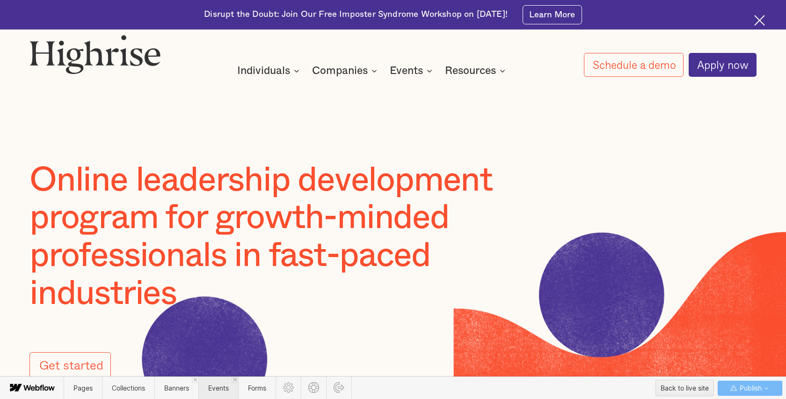
click at [220, 389] on span "Events" at bounding box center [218, 388] width 21 height 8
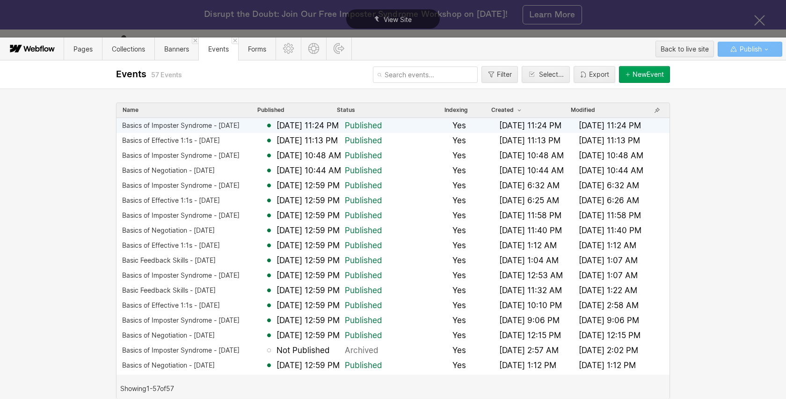
click at [220, 124] on div "Basics of Imposter Syndrome - 8.28.25" at bounding box center [181, 125] width 118 height 7
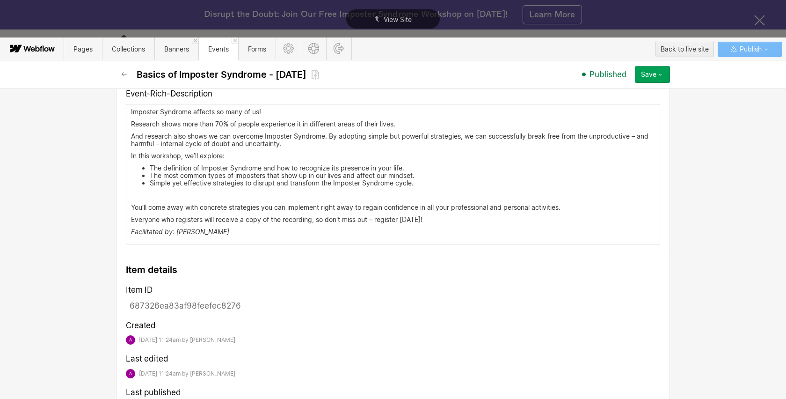
scroll to position [650, 0]
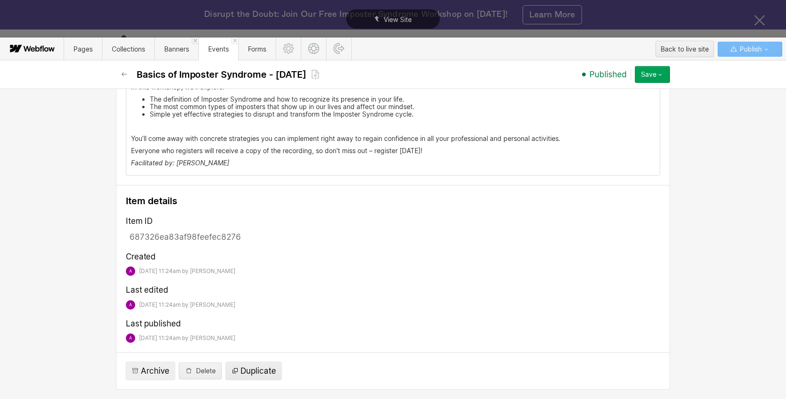
click at [255, 371] on span "Duplicate" at bounding box center [259, 370] width 36 height 11
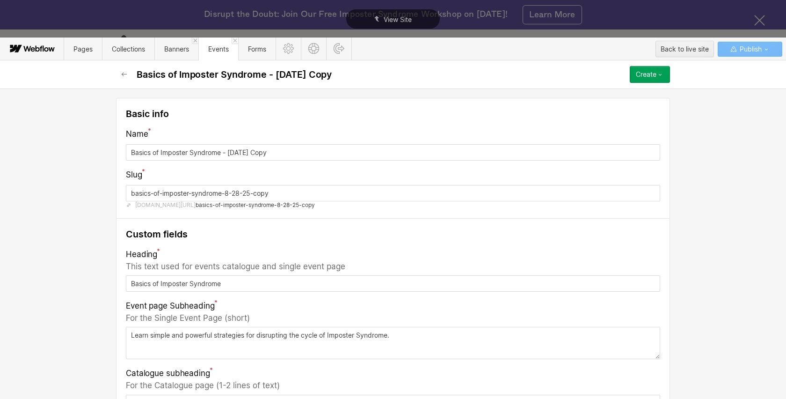
drag, startPoint x: 230, startPoint y: 153, endPoint x: 300, endPoint y: 154, distance: 69.8
click at [300, 154] on input "Basics of Imposter Syndrome - 8.28.25 Copy" at bounding box center [393, 152] width 535 height 16
type input "Basics of Imposter Syndrome - 9"
type input "basics-of-imposter-syndrome---9"
type input "Basics of Imposter Syndrome - 9.2"
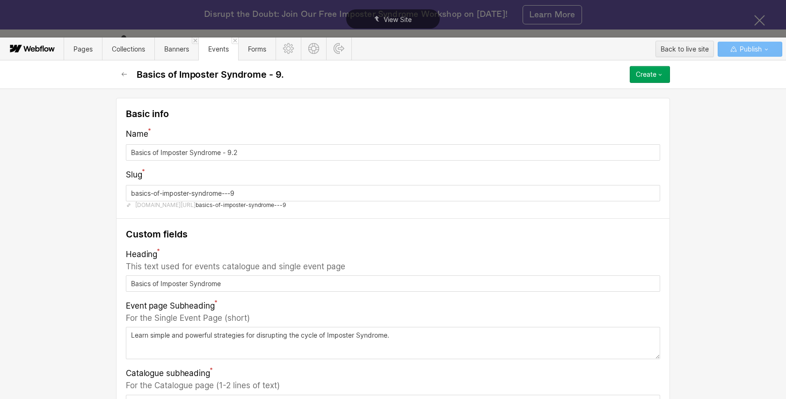
type input "basics-of-imposter-syndrome---9-2"
type input "Basics of Imposter Syndrome - 9.2.2"
type input "basics-of-imposter-syndrome---9-2-2"
type input "Basics of Imposter Syndrome - 9.2.25"
type input "basics-of-imposter-syndrome---9-2-25"
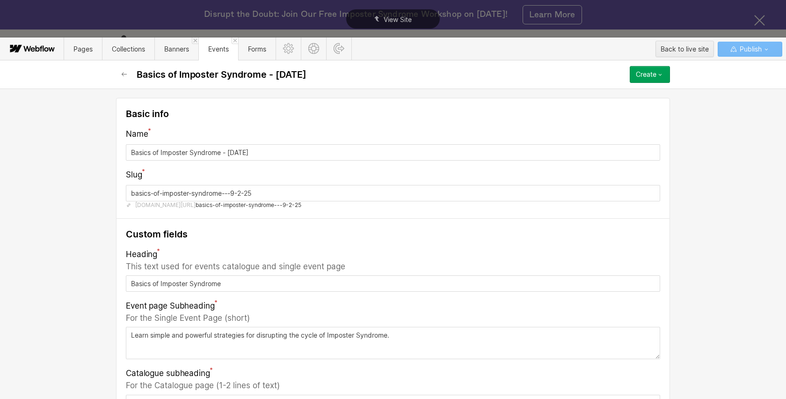
type input "Basics of Imposter Syndrome - 9.2.25"
click at [229, 195] on input "basics-of-imposter-syndrome---9-2-25" at bounding box center [393, 193] width 535 height 16
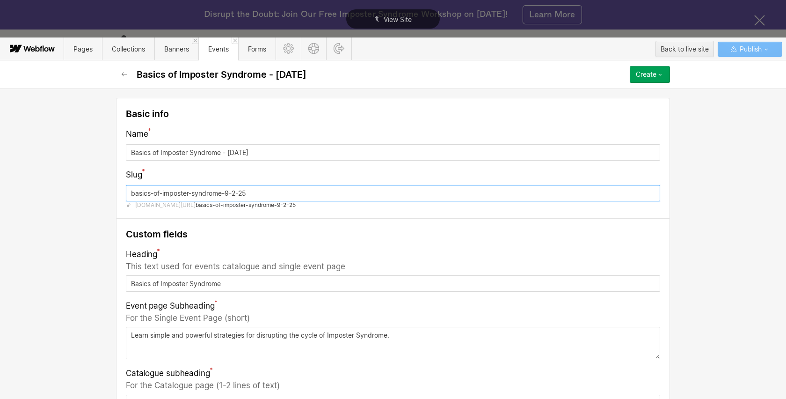
type input "basics-of-imposter-syndrome-9-2-25"
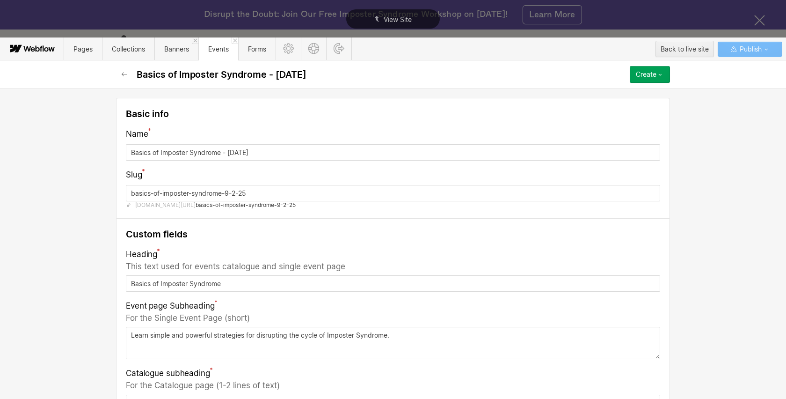
click at [326, 181] on div "Slug" at bounding box center [393, 174] width 535 height 13
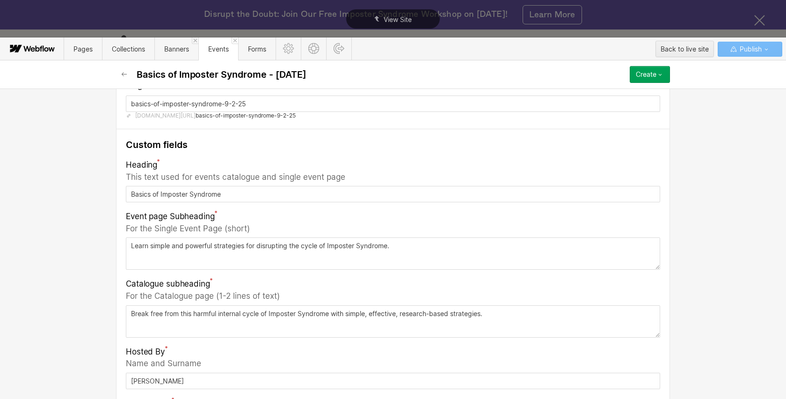
scroll to position [91, 0]
click at [132, 246] on textarea "Learn simple and powerful strategies for disrupting the cycle of Imposter Syndr…" at bounding box center [393, 251] width 535 height 32
paste textarea "Strategies to help you disrupt and transform the Imposter Syndrome cycle in you…"
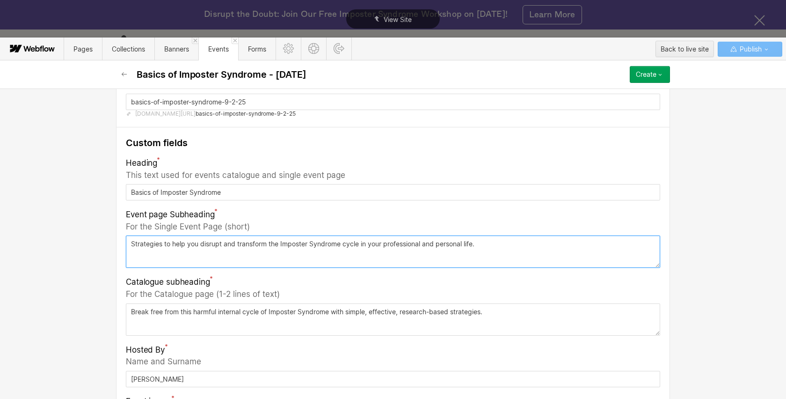
type textarea "Strategies to help you disrupt and transform the Imposter Syndrome cycle in you…"
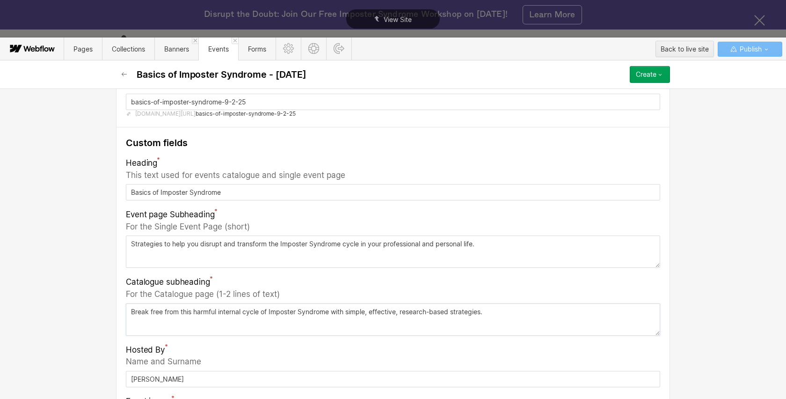
click at [131, 311] on textarea "Break free from this harmful internal cycle of Imposter Syndrome with simple, e…" at bounding box center [393, 319] width 535 height 32
paste textarea "Learn simple and powerful strategies for disrupting the cycle of Imposter Syndr…"
type textarea "Learn simple and powerful strategies for disrupting the cycle of Imposter Syndr…"
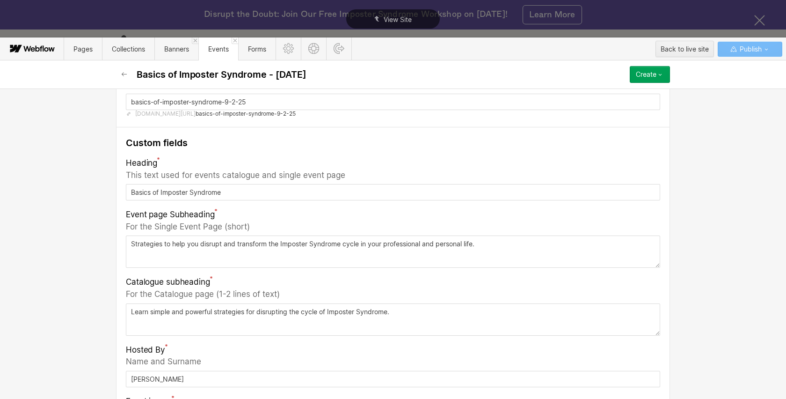
click at [83, 328] on div "Basic info Name Basics of Imposter Syndrome - 9.2.25 Slug basics-of-imposter-sy…" at bounding box center [393, 243] width 786 height 310
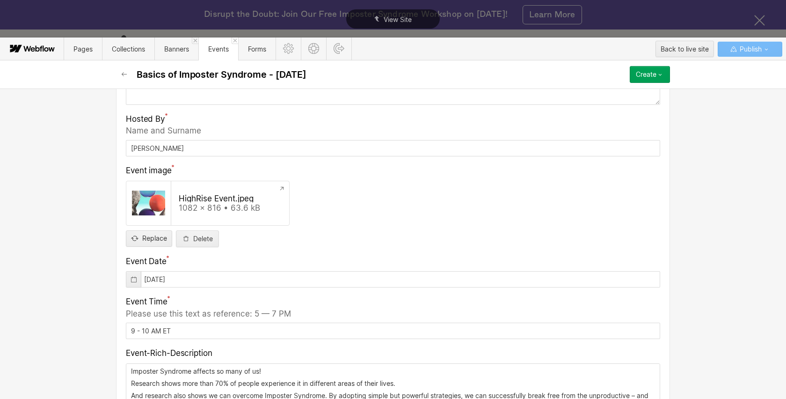
scroll to position [325, 0]
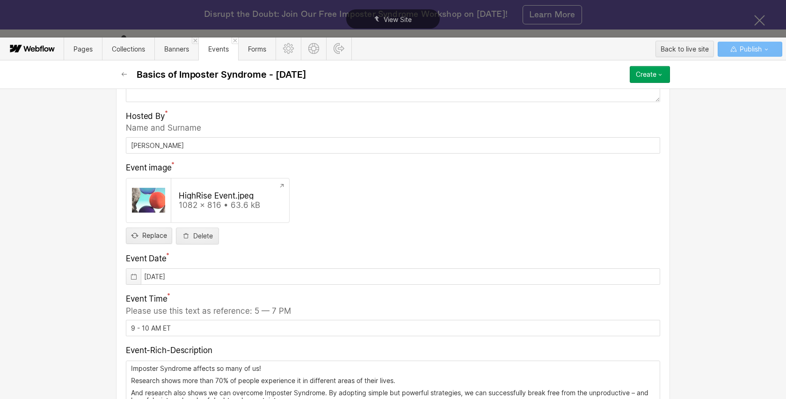
click at [134, 279] on icon at bounding box center [134, 276] width 6 height 6
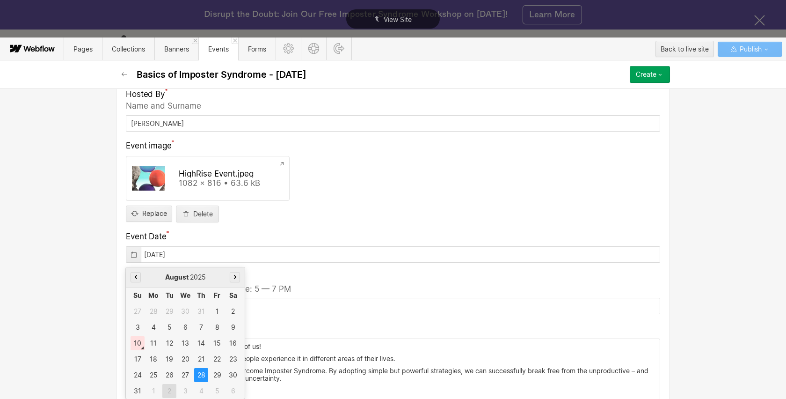
click at [171, 389] on div "2" at bounding box center [169, 391] width 14 height 14
type input "09/02/2025"
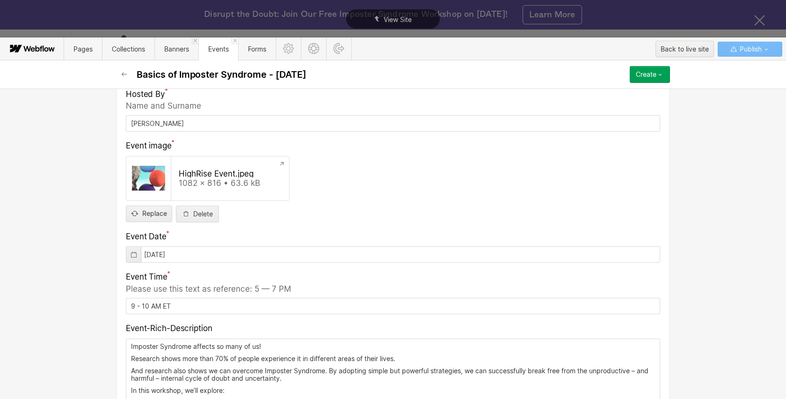
click at [88, 290] on div "Basic info Name Basics of Imposter Syndrome - 9.2.25 Slug basics-of-imposter-sy…" at bounding box center [393, 243] width 786 height 310
click at [133, 307] on input "9 - 10 AM ET" at bounding box center [393, 306] width 535 height 16
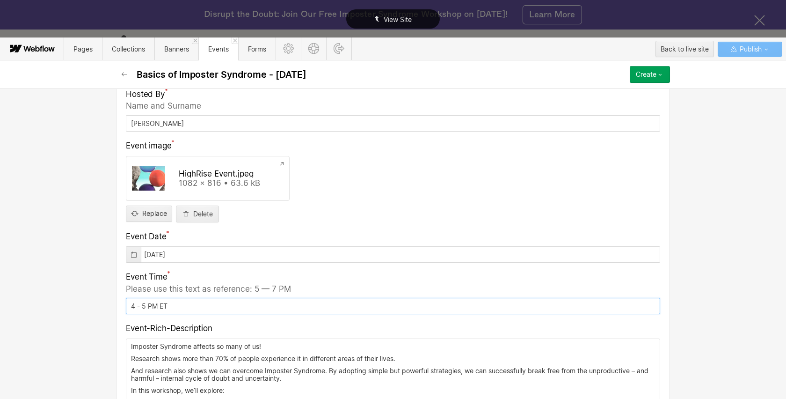
type input "4 - 5 PM ET"
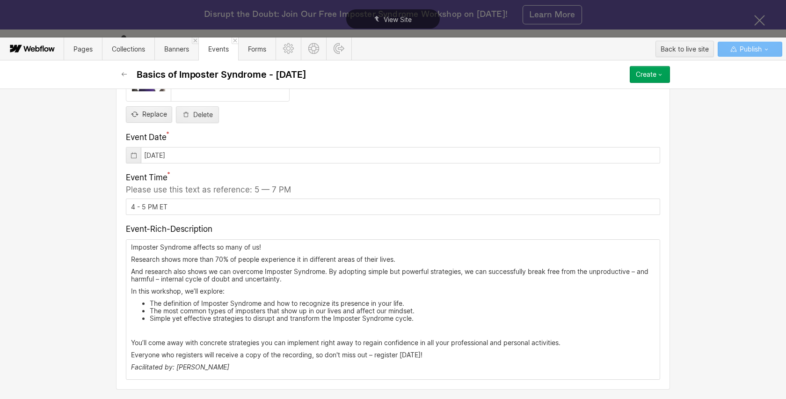
click at [135, 250] on p "Imposter Syndrome affects so many of us!" at bounding box center [393, 246] width 524 height 7
click at [159, 355] on p "Everyone who registers will receive a copy of the recording, so don't miss out …" at bounding box center [393, 354] width 524 height 7
click at [159, 355] on div "Basic info Name Basics of Imposter Syndrome - 9.2.25 Slug basics-of-imposter-sy…" at bounding box center [393, 20] width 562 height 757
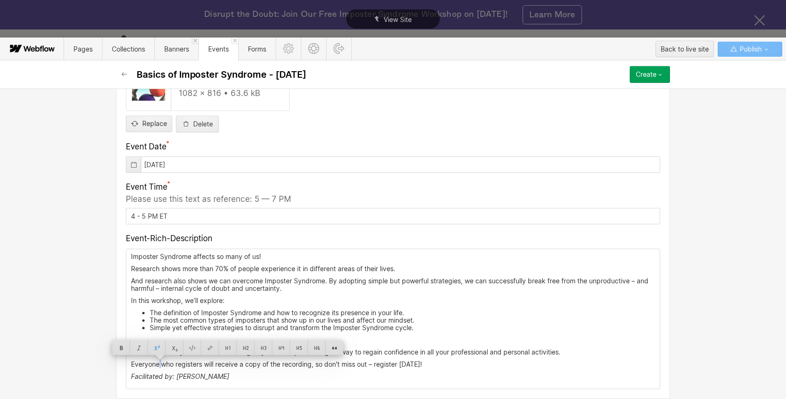
scroll to position [437, 0]
click at [159, 355] on icon at bounding box center [227, 349] width 231 height 19
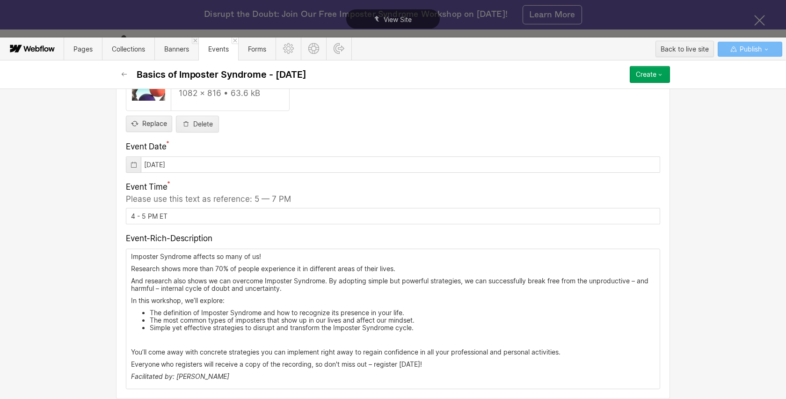
click at [442, 364] on p "Everyone who registers will receive a copy of the recording, so don't miss out …" at bounding box center [393, 363] width 524 height 7
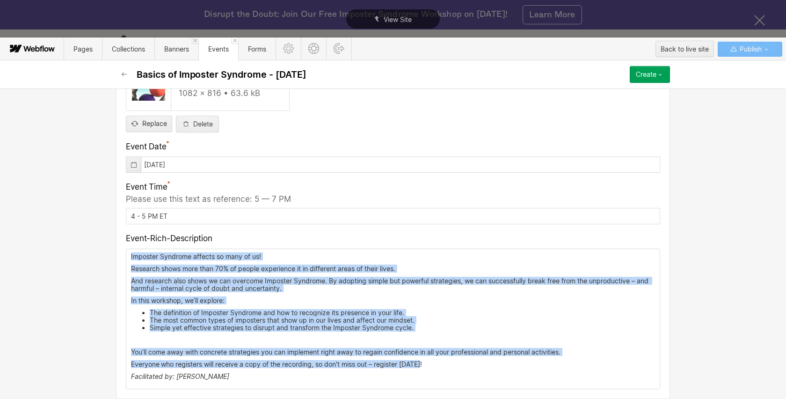
click at [131, 257] on p "Imposter Syndrome affects so many of us!" at bounding box center [393, 256] width 524 height 7
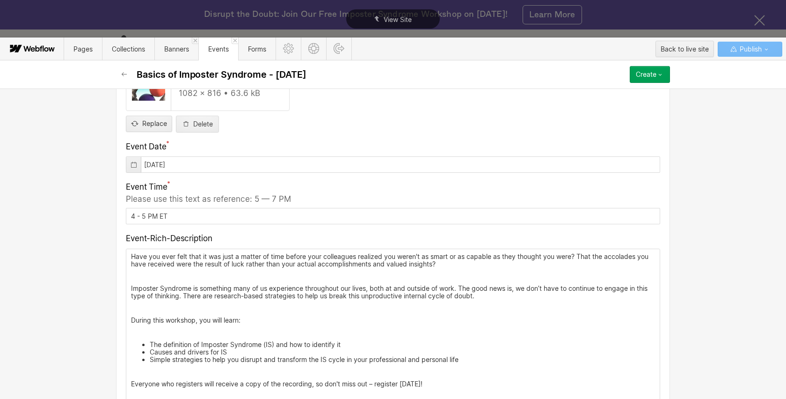
click at [216, 274] on p "‍" at bounding box center [393, 275] width 524 height 7
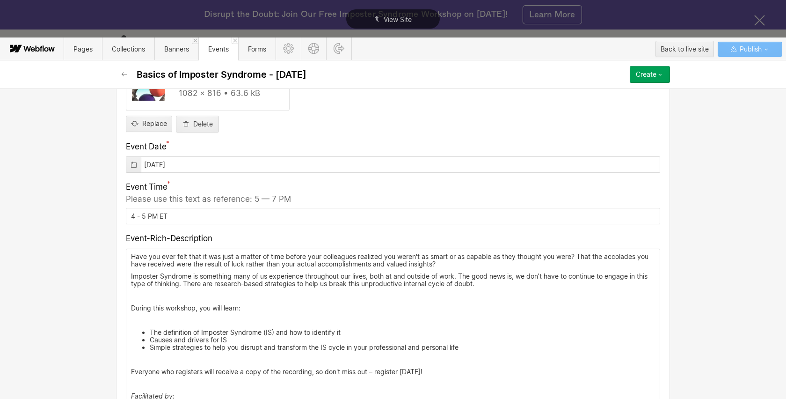
click at [196, 297] on p "‍" at bounding box center [393, 295] width 524 height 7
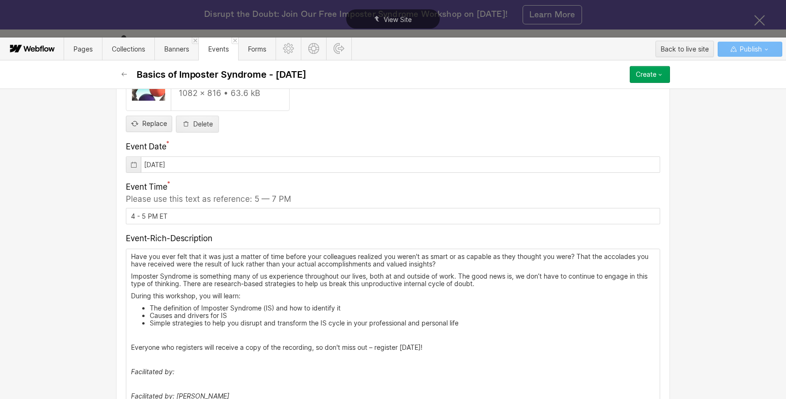
click at [164, 357] on p "‍" at bounding box center [393, 359] width 524 height 7
click at [177, 382] on em "Facilitated by: [PERSON_NAME]" at bounding box center [180, 384] width 98 height 8
click at [131, 383] on em "Facilitated by: [PERSON_NAME]" at bounding box center [180, 384] width 98 height 8
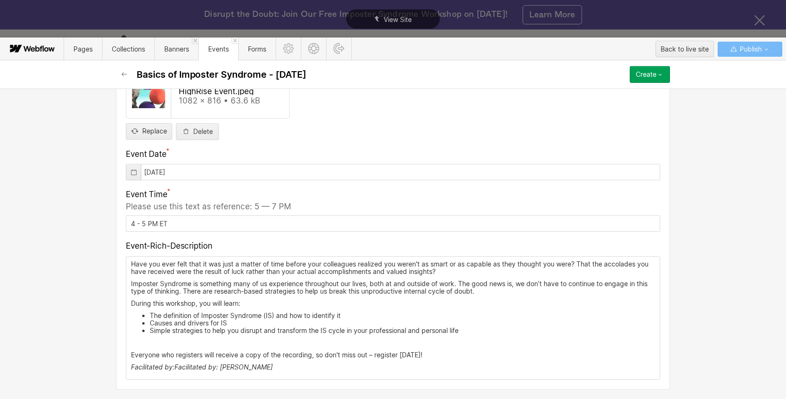
scroll to position [429, 0]
click at [657, 74] on icon "button" at bounding box center [660, 74] width 7 height 7
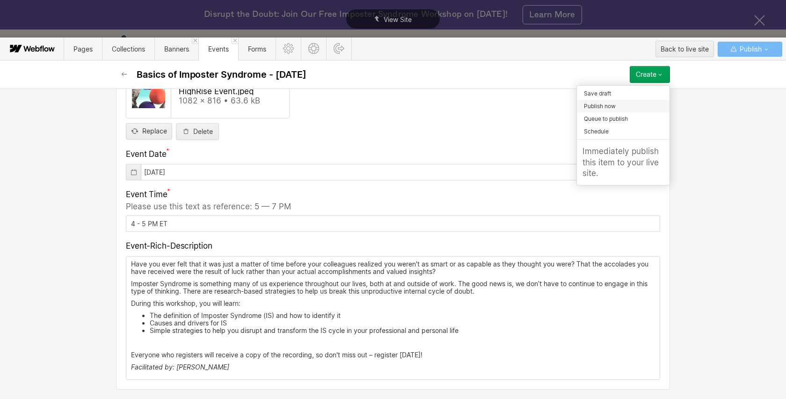
click at [660, 102] on div "Publish now" at bounding box center [623, 106] width 93 height 13
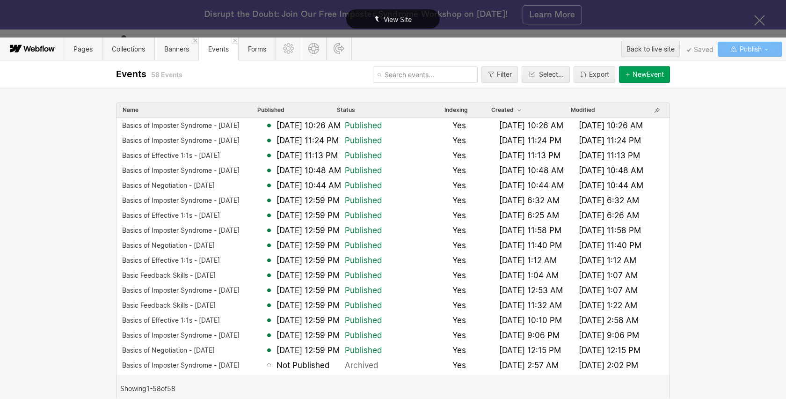
click at [762, 20] on div "View Site" at bounding box center [393, 19] width 786 height 38
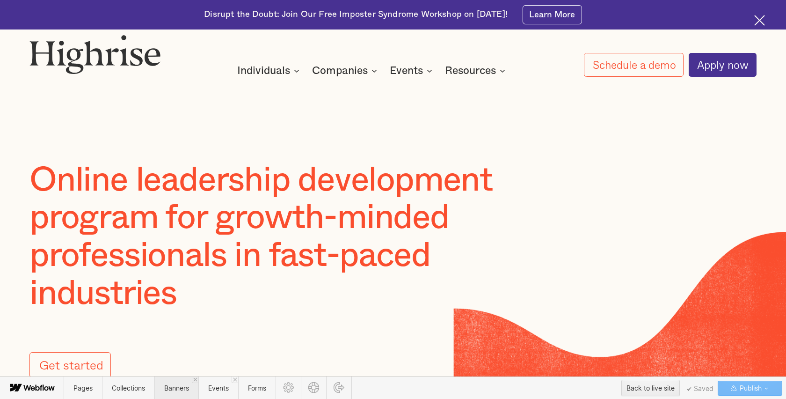
click at [174, 385] on span "Banners" at bounding box center [176, 388] width 25 height 8
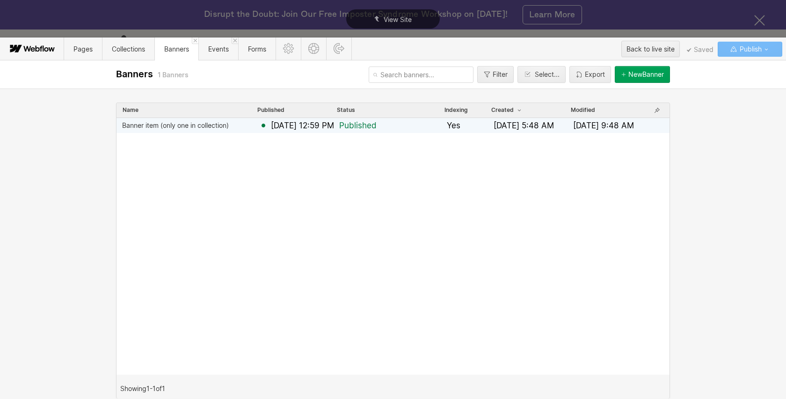
click at [190, 127] on div "Banner item (only one in collection)" at bounding box center [175, 125] width 107 height 7
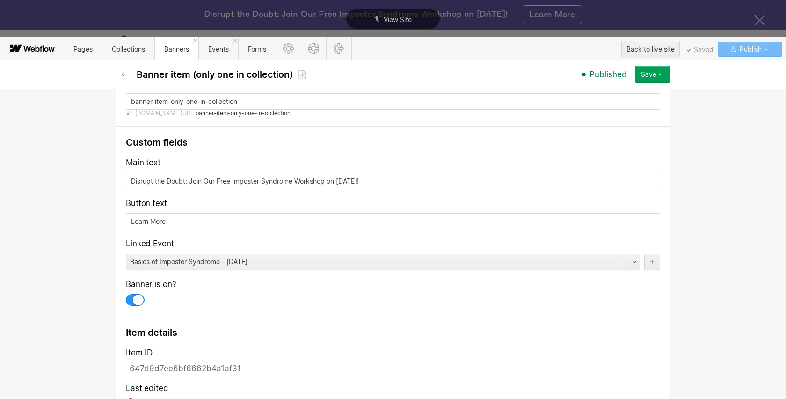
scroll to position [97, 0]
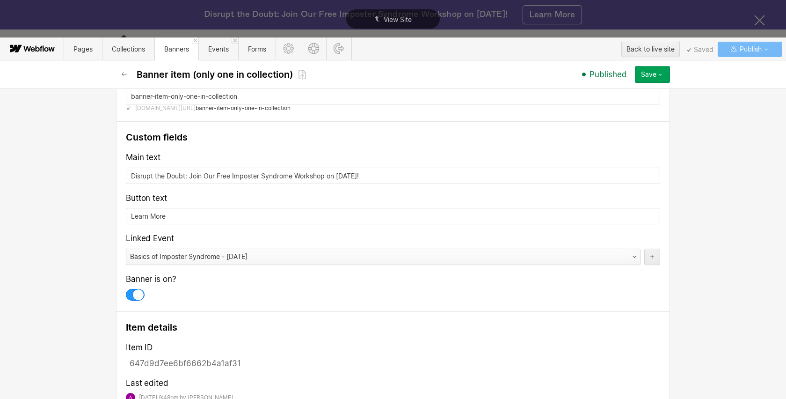
click at [249, 258] on div "Basics of Imposter Syndrome - 5.27.25" at bounding box center [373, 256] width 495 height 15
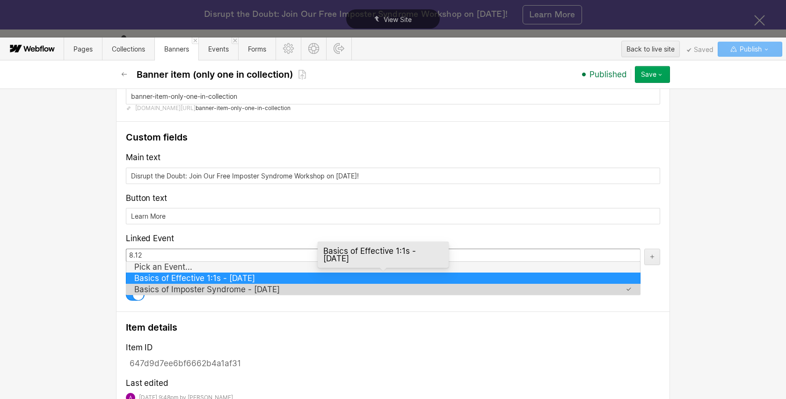
type input "8.12"
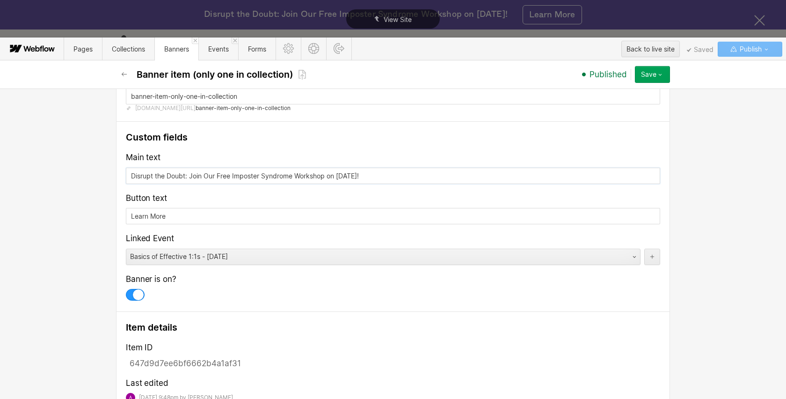
click at [131, 177] on input "Disrupt the Doubt: Join Our Free Imposter Syndrome Workshop on May 27th!" at bounding box center [393, 176] width 535 height 16
drag, startPoint x: 191, startPoint y: 175, endPoint x: 327, endPoint y: 174, distance: 136.7
click at [327, 174] on input "Disrupt the Doubt: Join Our Free Imposter Syndrome Workshop on May 27th!" at bounding box center [393, 176] width 535 height 16
paste input "us as we explore effective strategies to optimize 1:1s – within your team leade…"
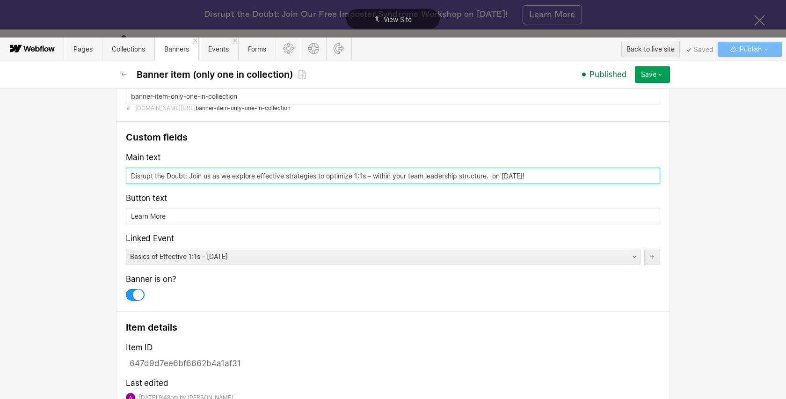
drag, startPoint x: 190, startPoint y: 177, endPoint x: 121, endPoint y: 177, distance: 68.8
click at [121, 177] on div "Custom fields Main text Disrupt the Doubt: Join us as we explore effective stra…" at bounding box center [393, 217] width 554 height 191
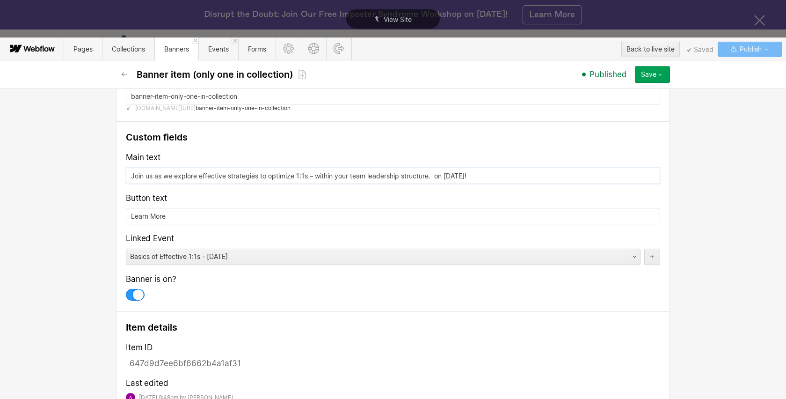
drag, startPoint x: 437, startPoint y: 175, endPoint x: 501, endPoint y: 176, distance: 64.6
click at [501, 176] on input "Join us as we explore effective strategies to optimize 1:1s – within your team …" at bounding box center [393, 176] width 535 height 16
click at [155, 175] on input "Join us as we explore effective strategies to optimize 1:1s – within your team …" at bounding box center [393, 176] width 535 height 16
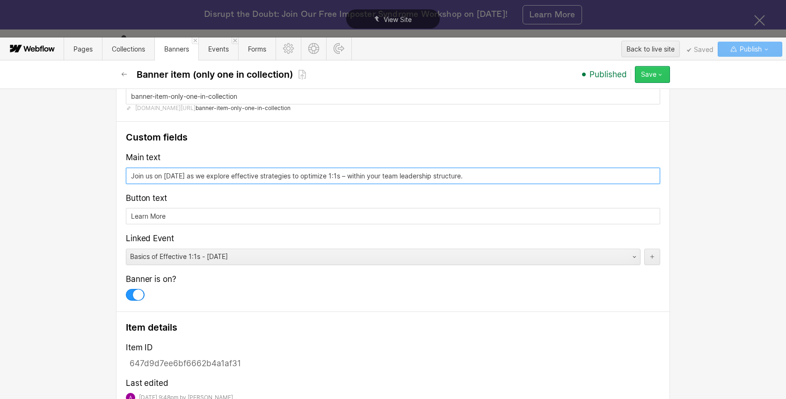
type input "Join us on Aug 12th as we explore effective strategies to optimize 1:1s – withi…"
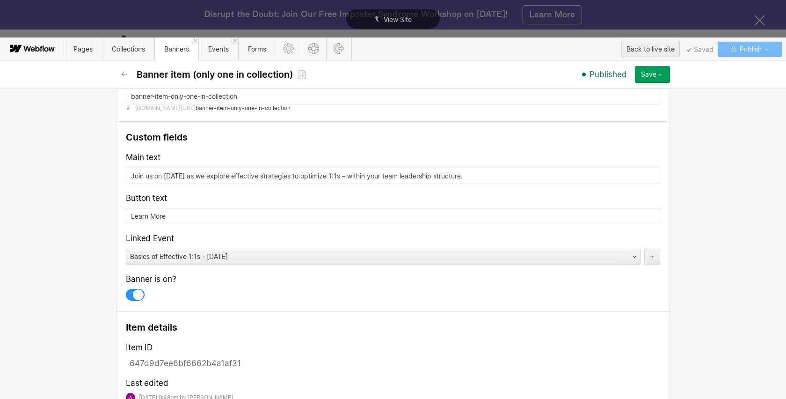
click at [661, 76] on icon "button" at bounding box center [660, 74] width 7 height 7
click at [653, 108] on div "Republish" at bounding box center [623, 106] width 93 height 13
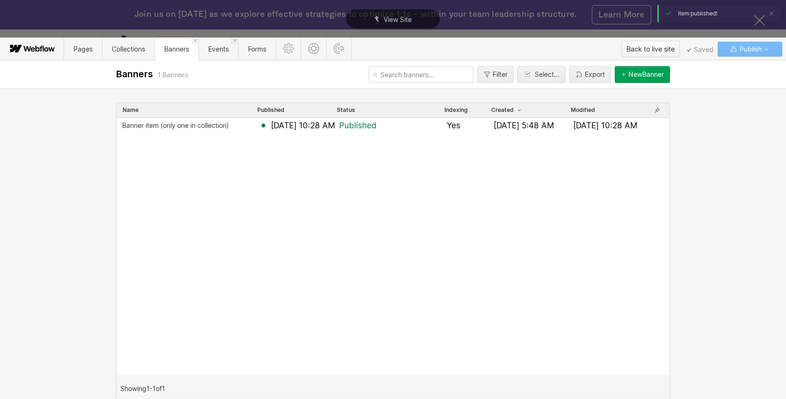
click at [661, 50] on div "Back to live site" at bounding box center [651, 49] width 48 height 14
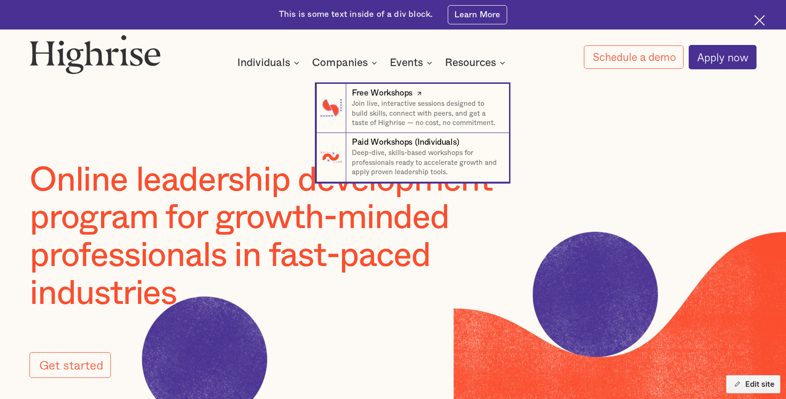
click at [384, 94] on div "Free Workshops" at bounding box center [382, 94] width 61 height 12
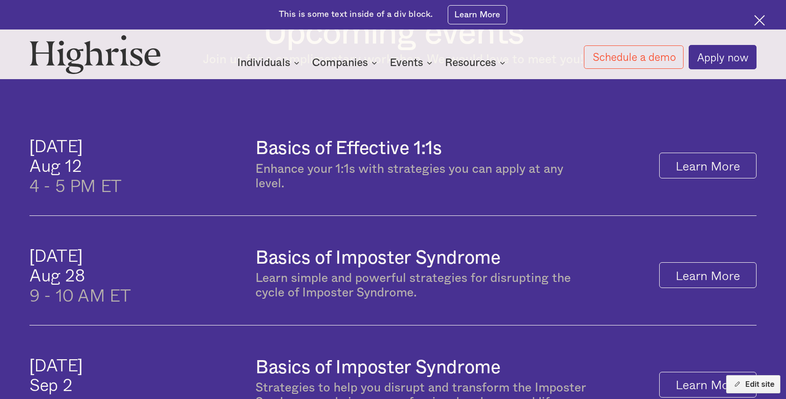
scroll to position [478, 0]
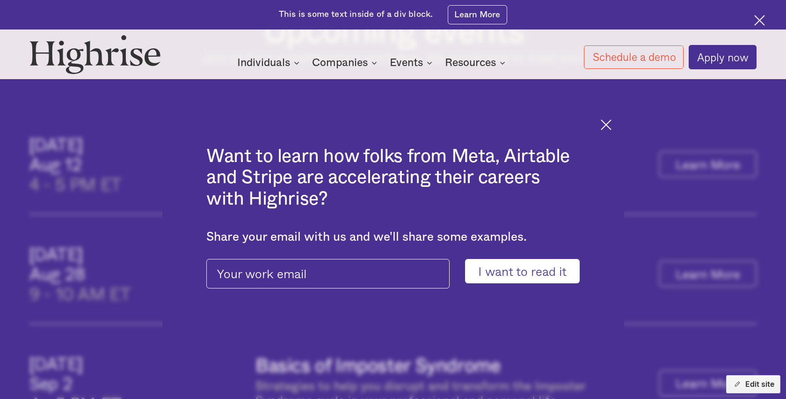
click at [610, 119] on img at bounding box center [606, 124] width 11 height 11
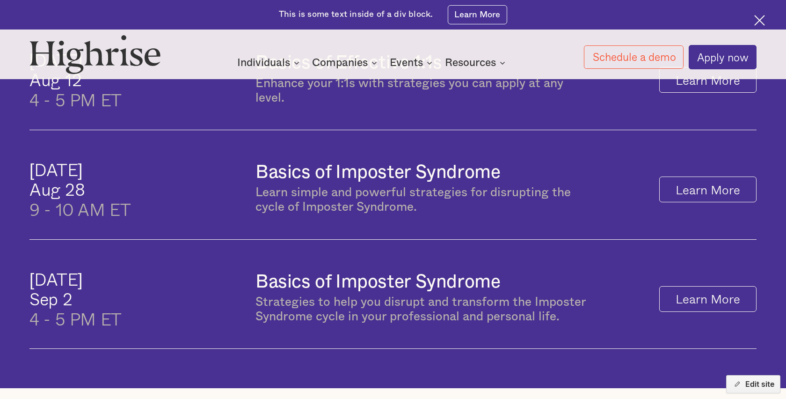
scroll to position [562, 0]
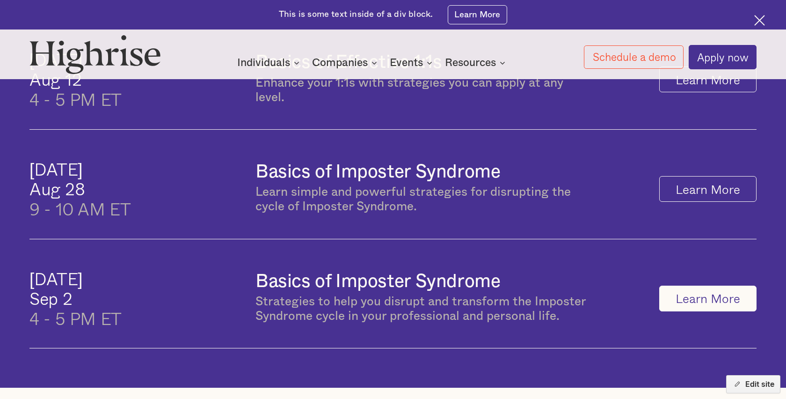
click at [731, 287] on link "Learn More" at bounding box center [708, 299] width 97 height 26
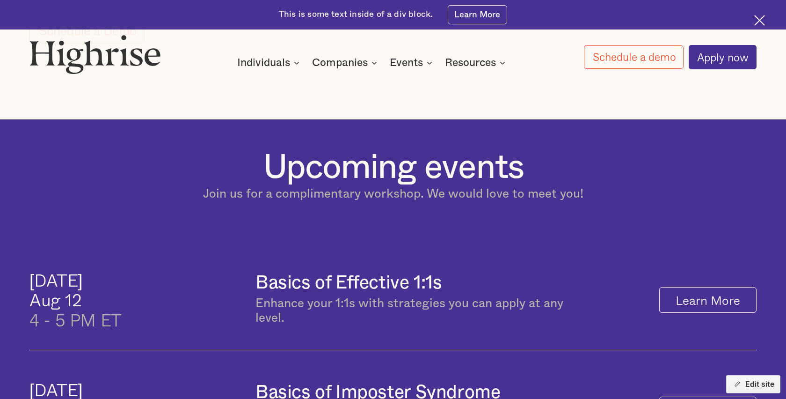
scroll to position [351, 0]
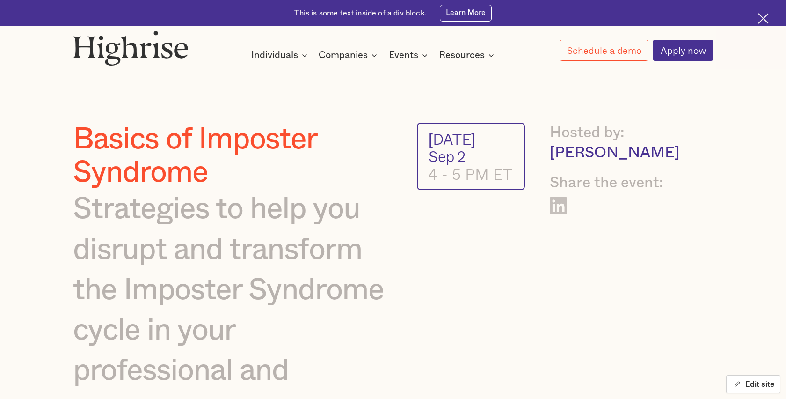
click at [746, 383] on button "Edit site" at bounding box center [754, 384] width 54 height 18
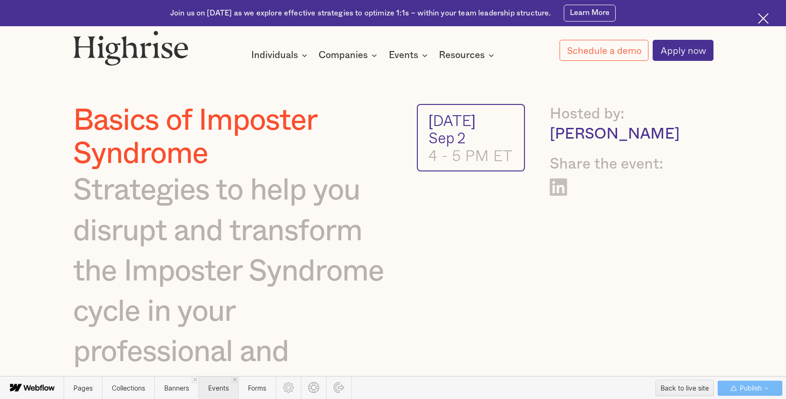
click at [220, 388] on span "Events" at bounding box center [218, 388] width 21 height 8
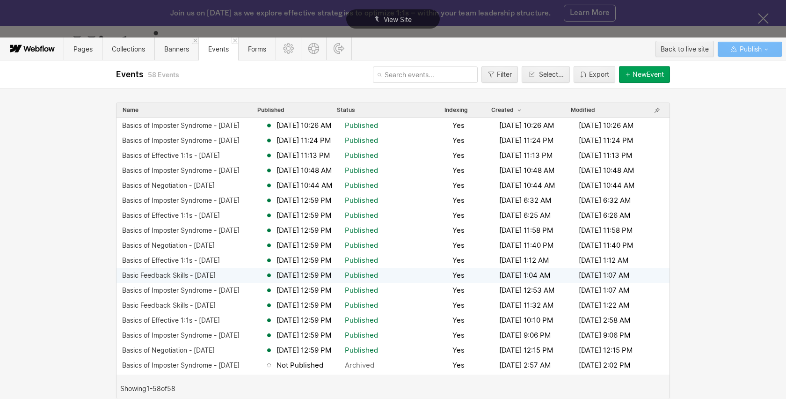
click at [162, 275] on div "Basic Feedback Skills - 4.15.25" at bounding box center [169, 275] width 94 height 7
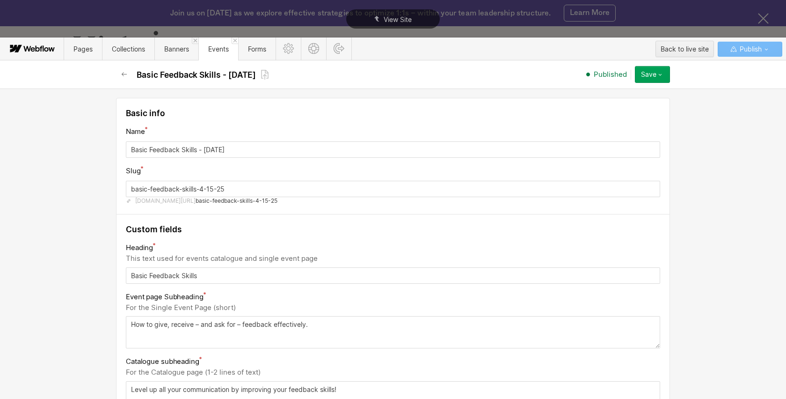
scroll to position [550, 0]
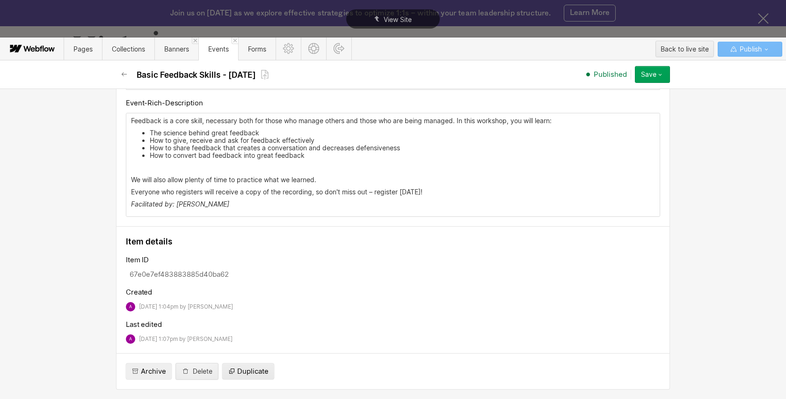
click at [248, 371] on span "Duplicate" at bounding box center [252, 372] width 31 height 10
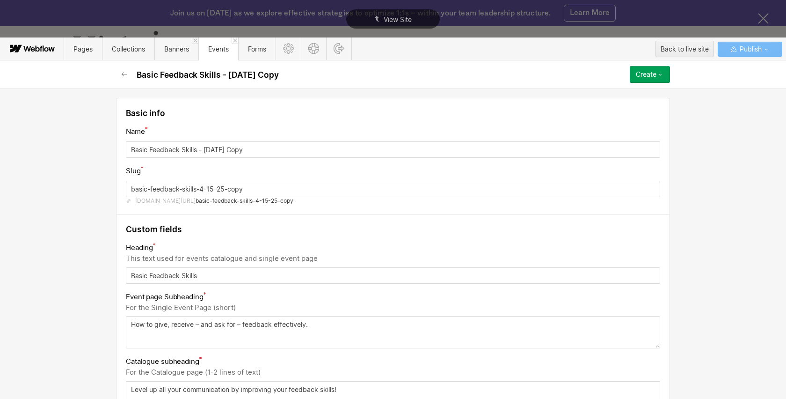
drag, startPoint x: 205, startPoint y: 151, endPoint x: 301, endPoint y: 147, distance: 96.1
click at [301, 147] on input "Basic Feedback Skills - 4.15.25 Copy" at bounding box center [393, 149] width 535 height 16
type input "Basic Feedback Skills - 9"
type input "basic-feedback-skills---9"
type input "Basic Feedback Skills - 9.1"
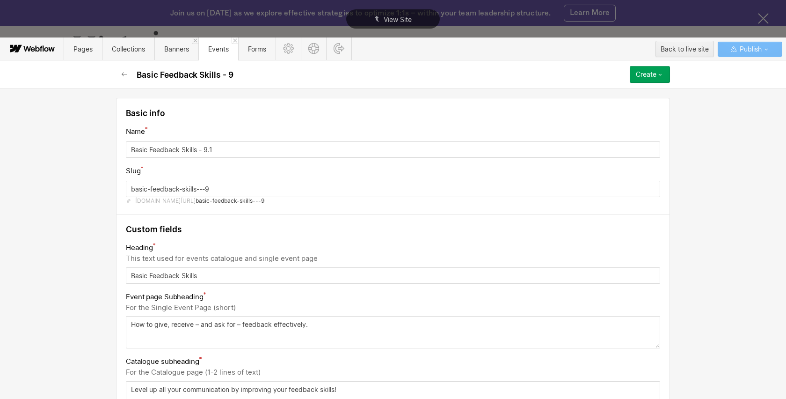
type input "basic-feedback-skills---9-1"
type input "Basic Feedback Skills - 9.15"
type input "basic-feedback-skills---9-15"
type input "Basic Feedback Skills - 9.1"
type input "basic-feedback-skills---9-1"
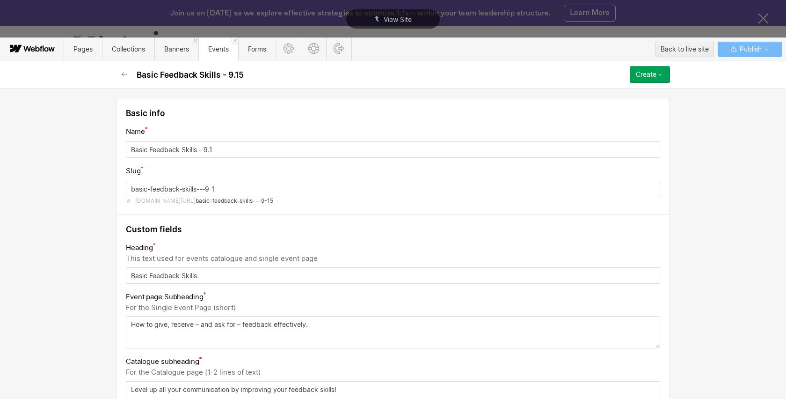
type input "Basic Feedback Skills - 9.16"
type input "basic-feedback-skills---9-16"
type input "Basic Feedback Skills - 9.16.2"
type input "basic-feedback-skills---9-16-2"
type input "Basic Feedback Skills - 9.16.25"
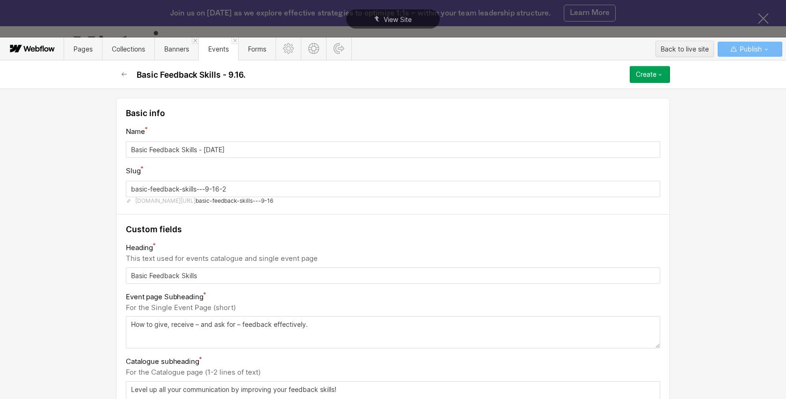
type input "basic-feedback-skills---9-16-25"
type input "Basic Feedback Skills - 9.16.25"
click at [204, 189] on input "basic-feedback-skills---9-16-25" at bounding box center [393, 189] width 535 height 16
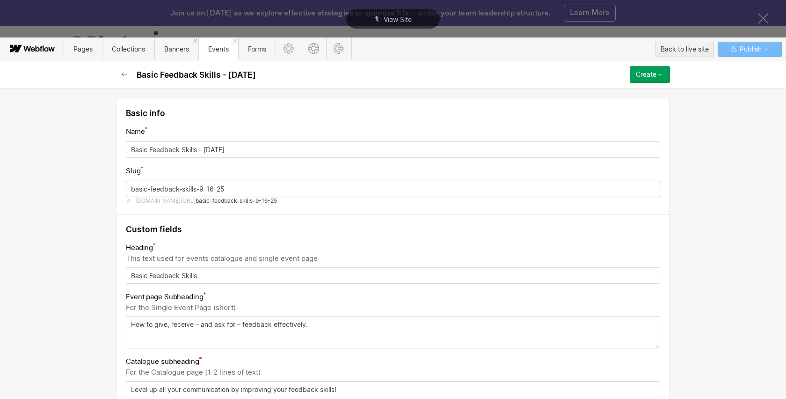
type input "basic-feedback-skills-9-16-25"
click at [272, 171] on div "Slug" at bounding box center [393, 171] width 535 height 12
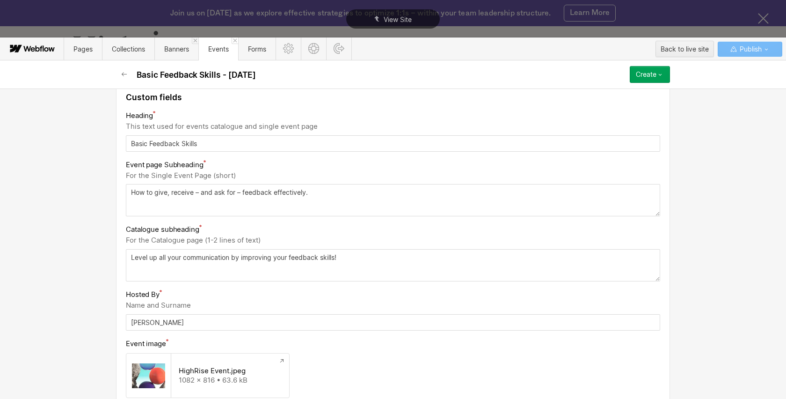
scroll to position [135, 0]
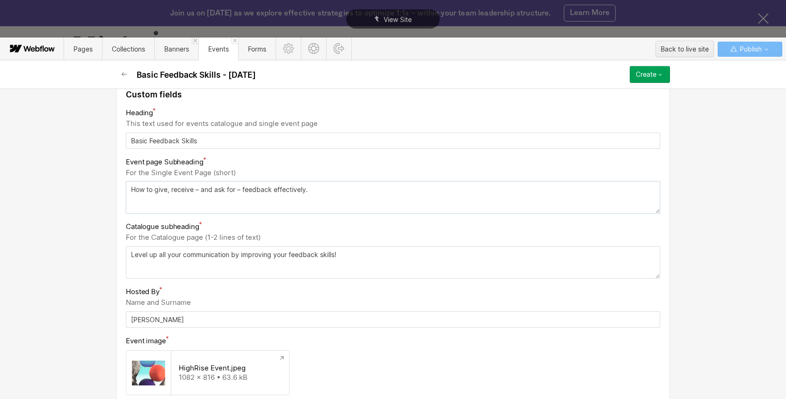
click at [131, 190] on textarea "How to give, receive – and ask for – feedback effectively." at bounding box center [393, 197] width 535 height 32
paste textarea "Level up your skills and strategies for giving and receiving feedback."
click at [342, 205] on textarea "Level up your skills and strategies for giving and receiving feedback. How to g…" at bounding box center [393, 197] width 535 height 32
type textarea "Level up your skills and strategies for giving and receiving feedback."
click at [162, 257] on textarea "Level up all your communication by improving your feedback skills!" at bounding box center [393, 262] width 535 height 32
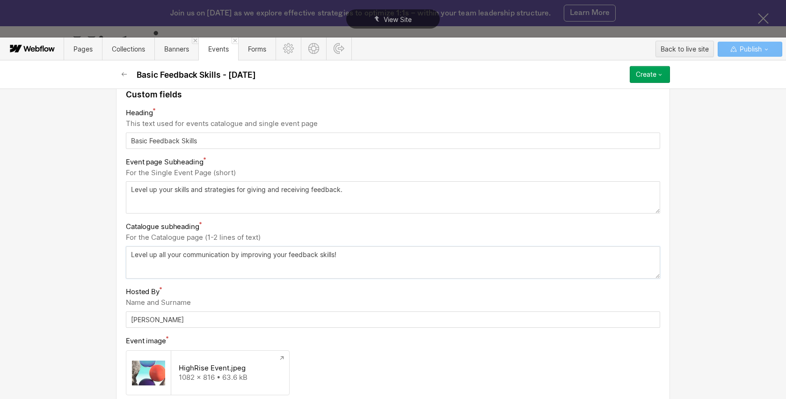
paste textarea "How to give, receive – and ask for – feedback effectively."
type textarea "How to give, receive – and ask for – feedback effectively."
click at [89, 278] on div "Basic info Name Basic Feedback Skills - 9.16.25 Slug basic-feedback-skills-9-16…" at bounding box center [393, 243] width 786 height 310
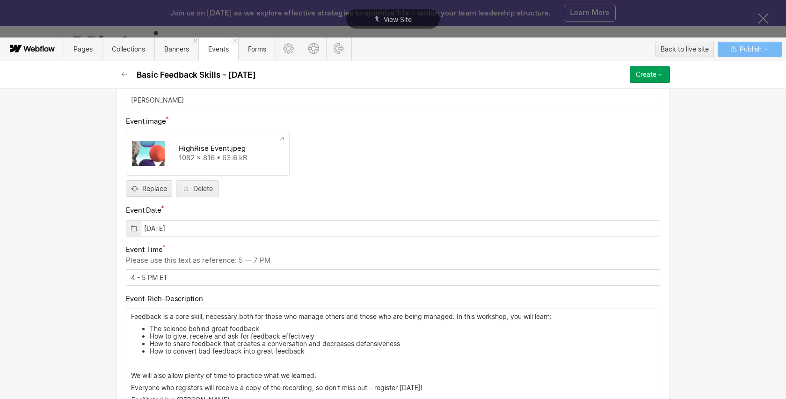
scroll to position [385, 0]
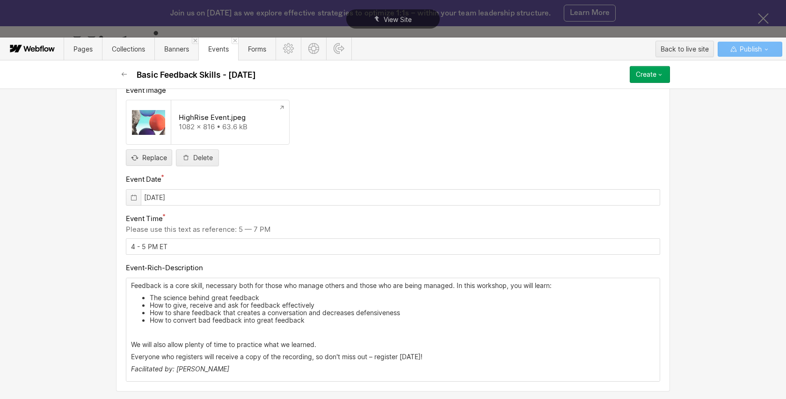
click at [132, 198] on icon at bounding box center [133, 197] width 7 height 7
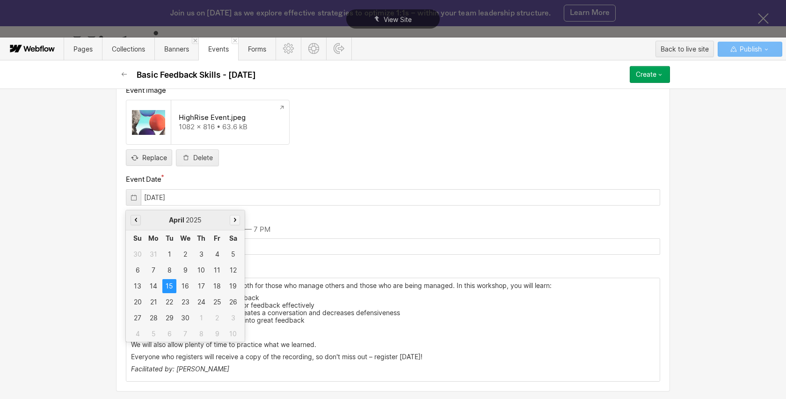
click at [235, 220] on icon "button" at bounding box center [235, 220] width 2 height 4
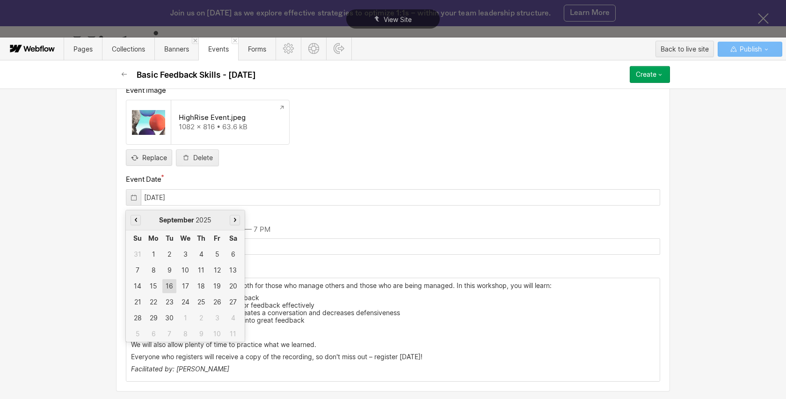
click at [168, 287] on div "16" at bounding box center [169, 286] width 14 height 14
type input "09/16/2025"
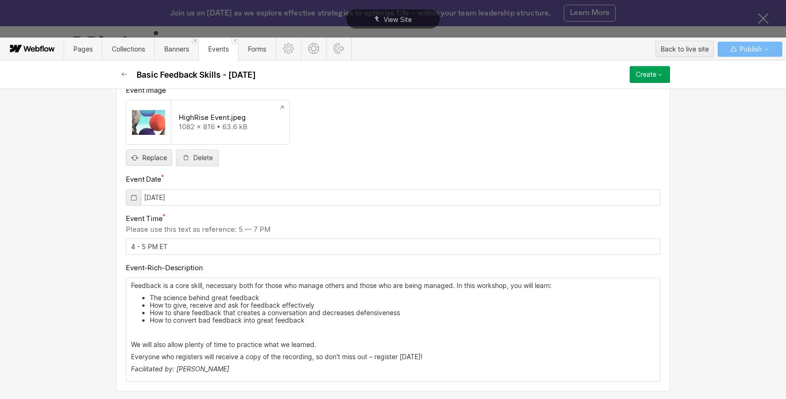
click at [68, 242] on div "Basic info Name Basic Feedback Skills - 9.16.25 Slug basic-feedback-skills-9-16…" at bounding box center [393, 243] width 786 height 310
click at [438, 358] on p "Everyone who registers will receive a copy of the recording, so don't miss out …" at bounding box center [393, 356] width 524 height 7
click at [131, 287] on p "Feedback is a core skill, necessary both for those who manage others and those …" at bounding box center [393, 285] width 524 height 7
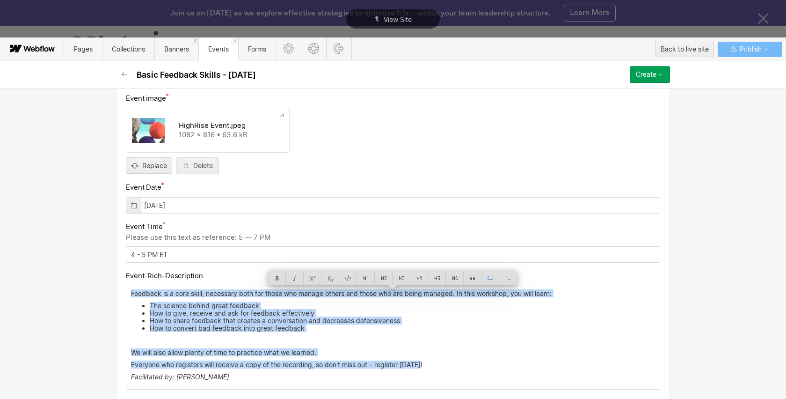
scroll to position [377, 0]
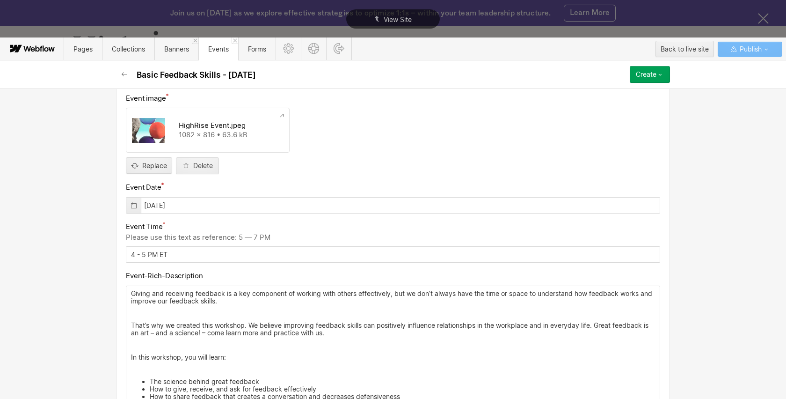
click at [151, 368] on p "‍" at bounding box center [393, 369] width 524 height 7
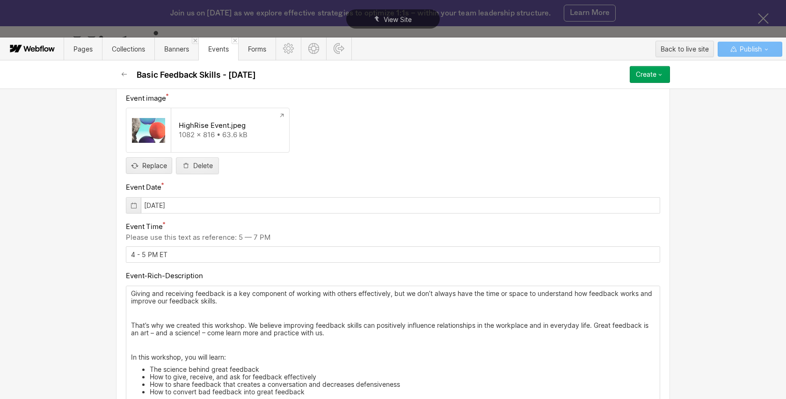
click at [154, 345] on p "‍" at bounding box center [393, 344] width 524 height 7
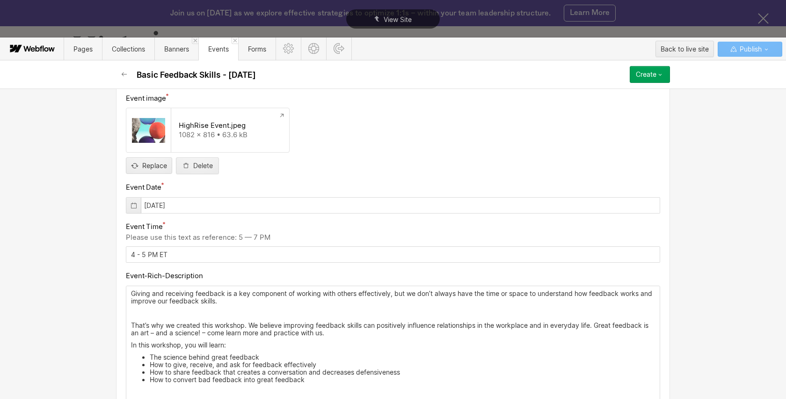
click at [161, 314] on p "‍" at bounding box center [393, 312] width 524 height 7
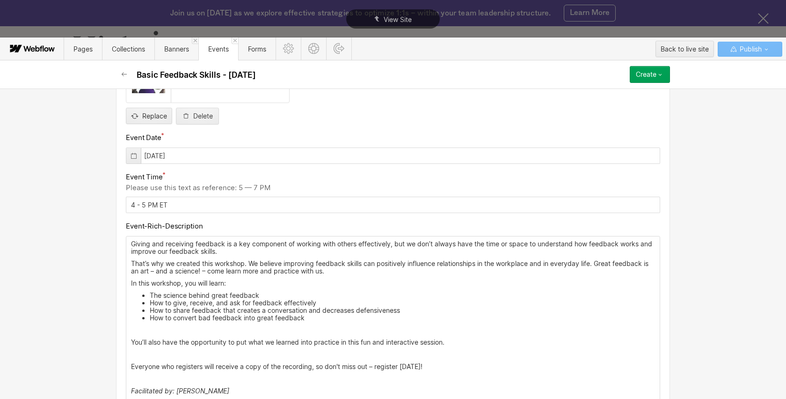
scroll to position [450, 0]
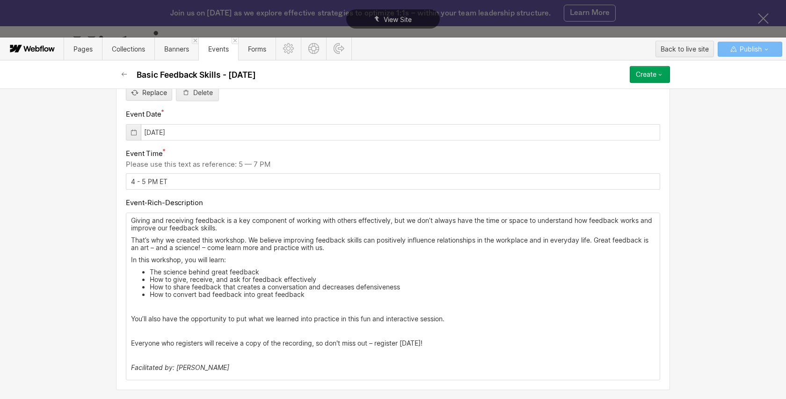
click at [177, 328] on p "‍" at bounding box center [393, 330] width 524 height 7
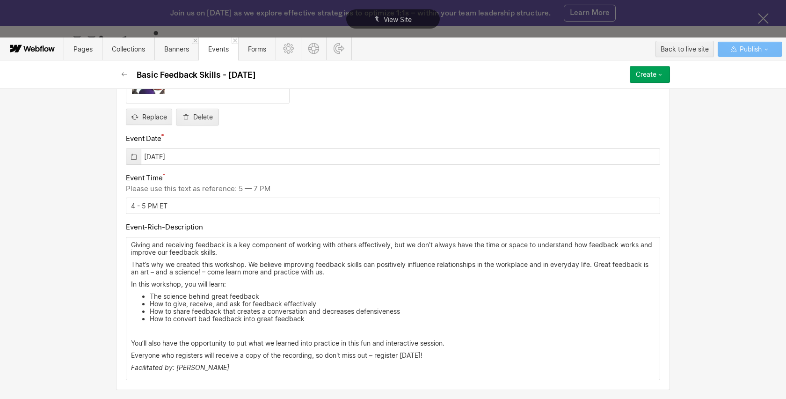
scroll to position [426, 0]
click at [651, 75] on div "Create" at bounding box center [646, 74] width 21 height 7
click at [643, 103] on div "Publish now" at bounding box center [623, 106] width 93 height 13
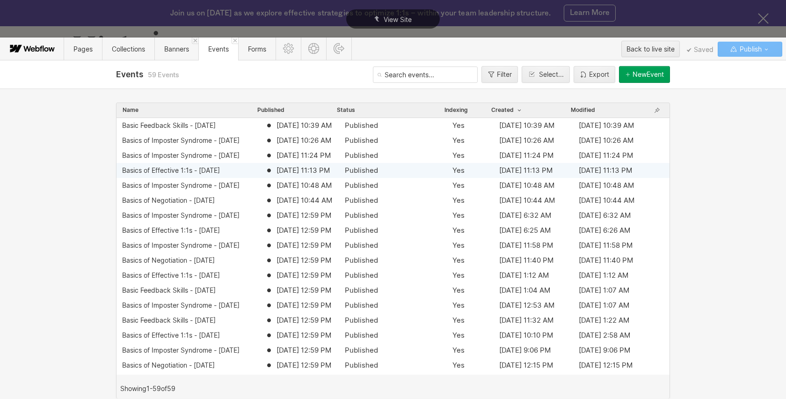
click at [199, 169] on div "Basics of Effective 1:1s - 8.12.25" at bounding box center [171, 170] width 98 height 7
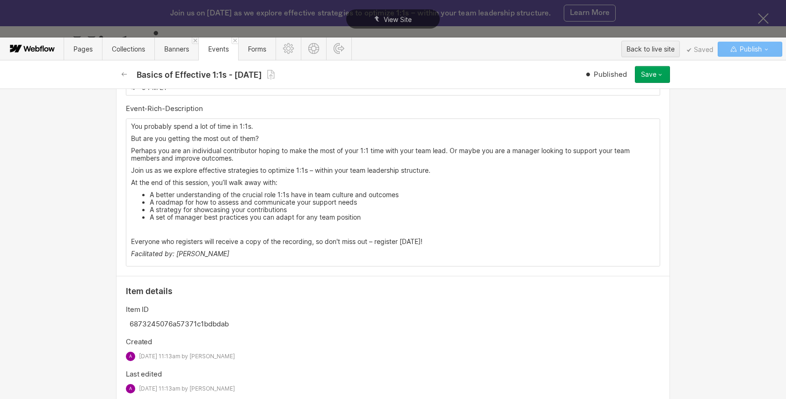
scroll to position [626, 0]
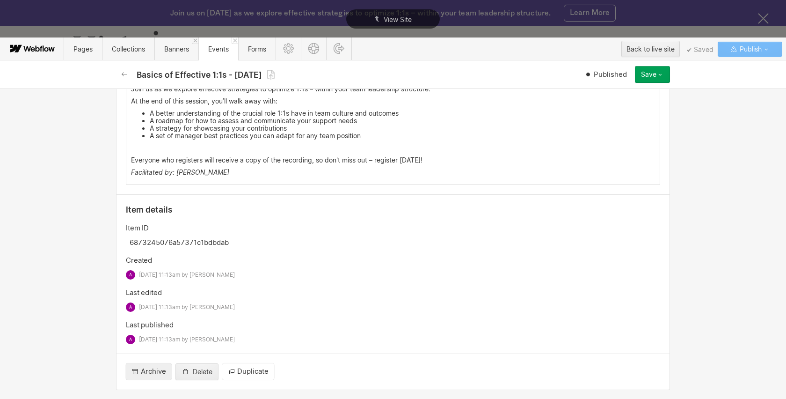
click at [265, 371] on span "Duplicate" at bounding box center [252, 372] width 31 height 10
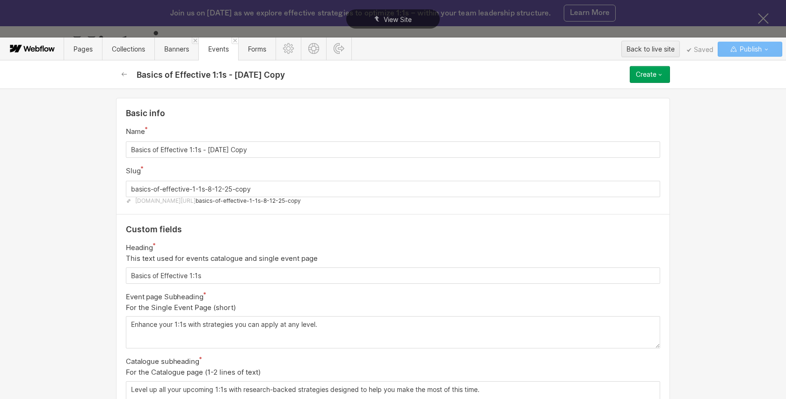
click at [208, 151] on input "Basics of Effective 1:1s - 8.12.25 Copy" at bounding box center [393, 149] width 535 height 16
type input "Basics of Effective 1:1s - 9"
type input "basics-of-effective-1-1s---9"
type input "Basics of Effective 1:1s - 9.3"
type input "basics-of-effective-1-1s---9-3"
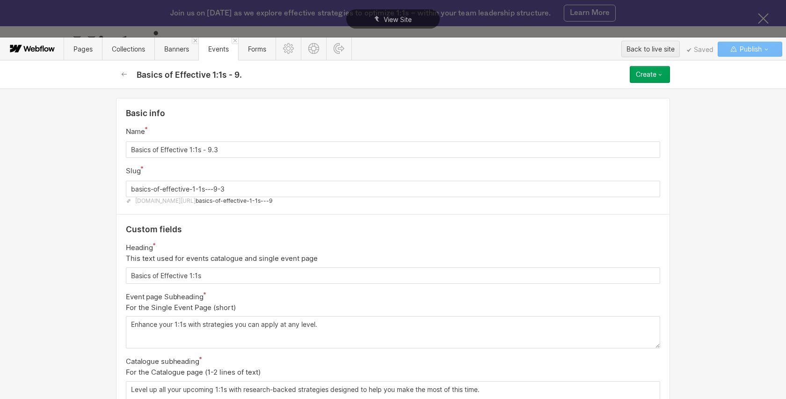
type input "Basics of Effective 1:1s - 9.30"
type input "basics-of-effective-1-1s---9-30"
type input "Basics of Effective 1:1s - 9.30.2"
type input "basics-of-effective-1-1s---9-30-2"
type input "Basics of Effective 1:1s - 9.30.25"
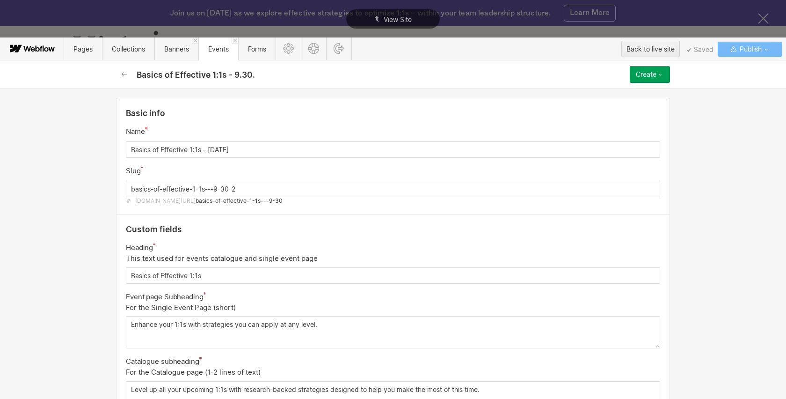
type input "basics-of-effective-1-1s---9-30-25"
type input "Basics of Effective 1:1s - 9.30.25"
click at [214, 189] on input "basics-of-effective-1-1s---9-30-25" at bounding box center [393, 189] width 535 height 16
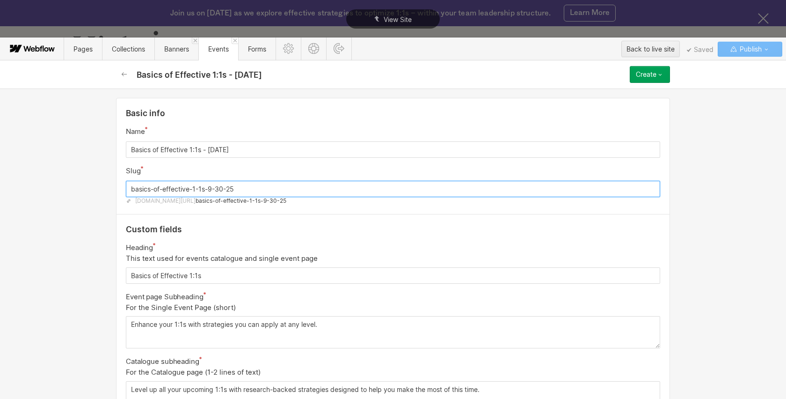
type input "basics-of-effective-1-1s-9-30-25"
click at [224, 172] on div "Slug" at bounding box center [393, 171] width 535 height 12
click at [132, 324] on textarea "Enhance your 1:1s with strategies you can apply at any level." at bounding box center [393, 332] width 535 height 32
paste textarea "Exploring effective strategies to optimize 1:1s within your team leadership str…"
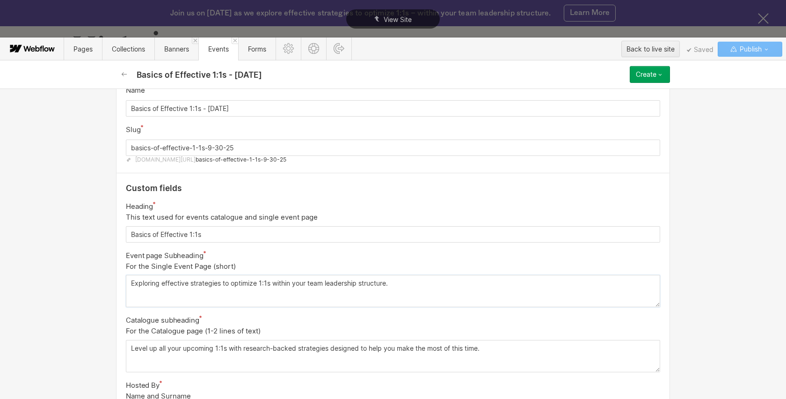
scroll to position [64, 0]
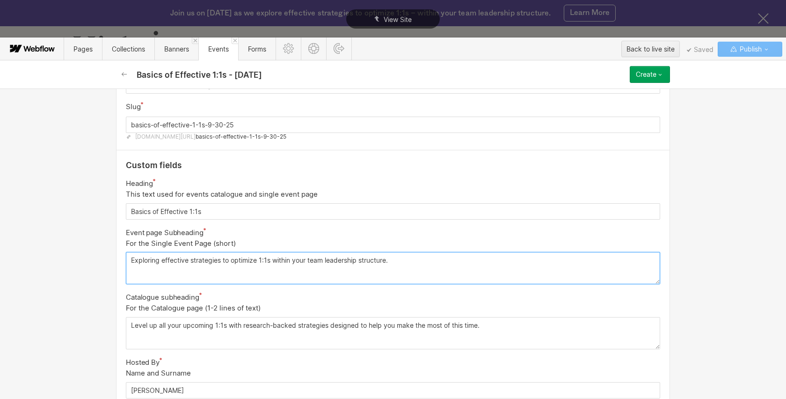
type textarea "Exploring effective strategies to optimize 1:1s within your team leadership str…"
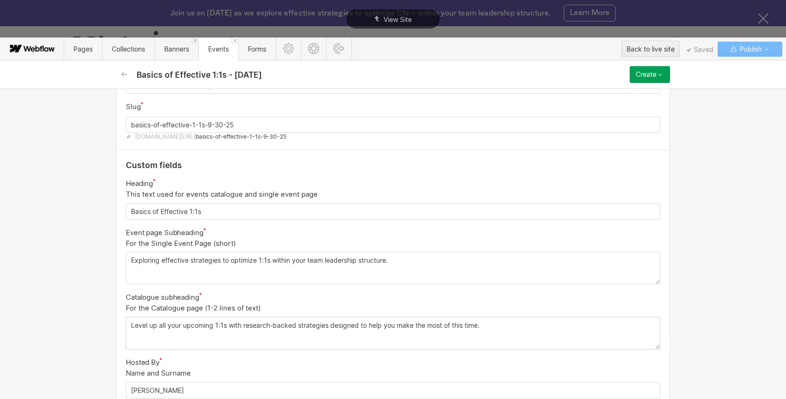
click at [147, 324] on textarea "Level up all your upcoming 1:1s with research-backed strategies designed to hel…" at bounding box center [393, 333] width 535 height 32
paste textarea "Enhance your 1:1s with strategies you can apply at any level"
type textarea "Enhance your 1:1s with strategies you can apply at any level."
click at [87, 328] on div "Basic info Name Basics of Effective 1:1s - 9.30.25 Slug basics-of-effective-1-1…" at bounding box center [393, 243] width 786 height 310
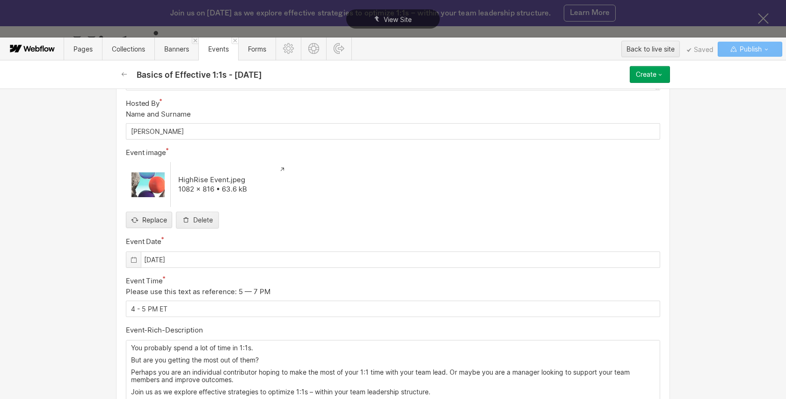
click at [133, 259] on icon at bounding box center [133, 259] width 7 height 7
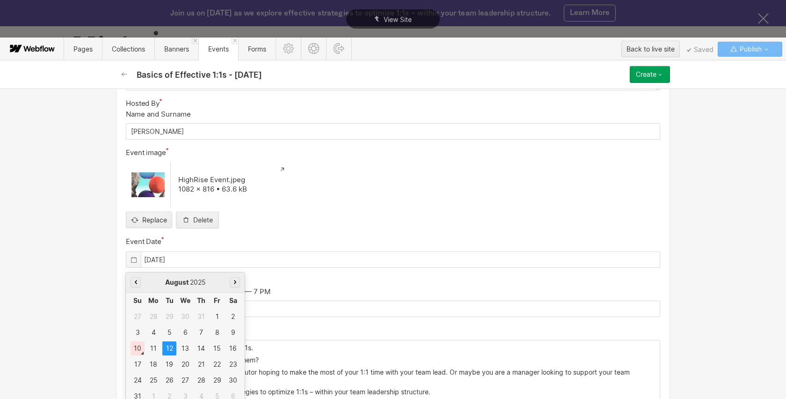
scroll to position [328, 0]
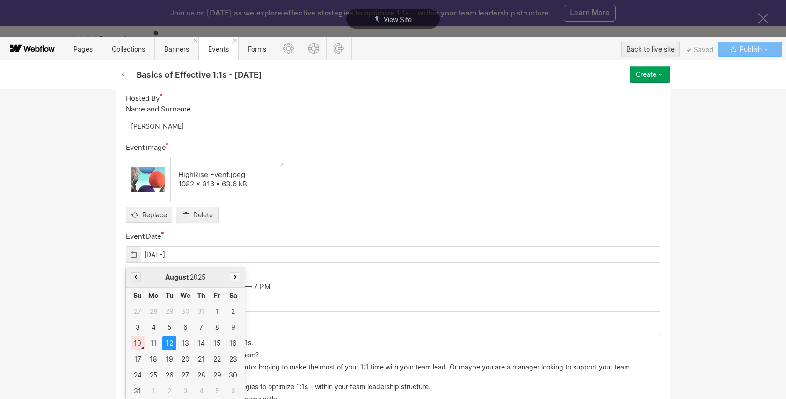
click at [236, 277] on button "button" at bounding box center [235, 277] width 10 height 10
click at [171, 374] on div "30" at bounding box center [169, 375] width 14 height 14
type input "09/30/2025"
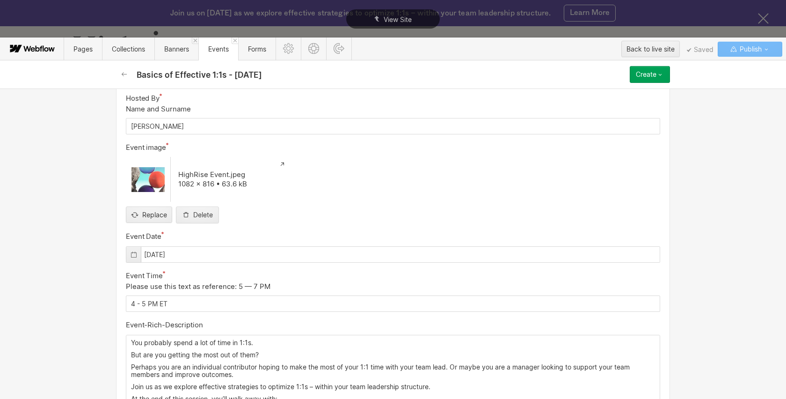
click at [89, 318] on div "Basic info Name Basics of Effective 1:1s - 9.30.25 Slug basics-of-effective-1-1…" at bounding box center [393, 243] width 786 height 310
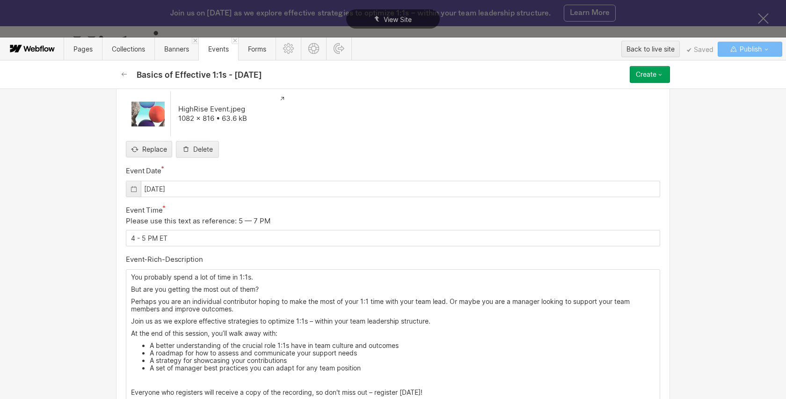
scroll to position [431, 0]
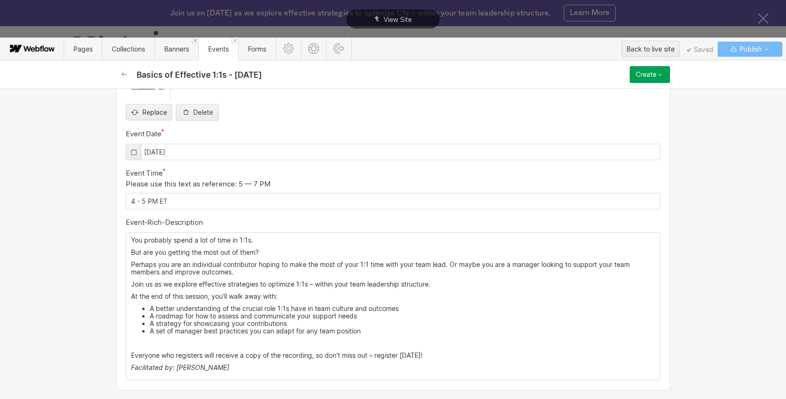
drag, startPoint x: 426, startPoint y: 354, endPoint x: 227, endPoint y: 256, distance: 221.7
click at [426, 354] on p "Everyone who registers will receive a copy of the recording, so don't miss out …" at bounding box center [393, 355] width 524 height 7
click at [132, 241] on p "You probably spend a lot of time in 1:1s." at bounding box center [393, 239] width 524 height 7
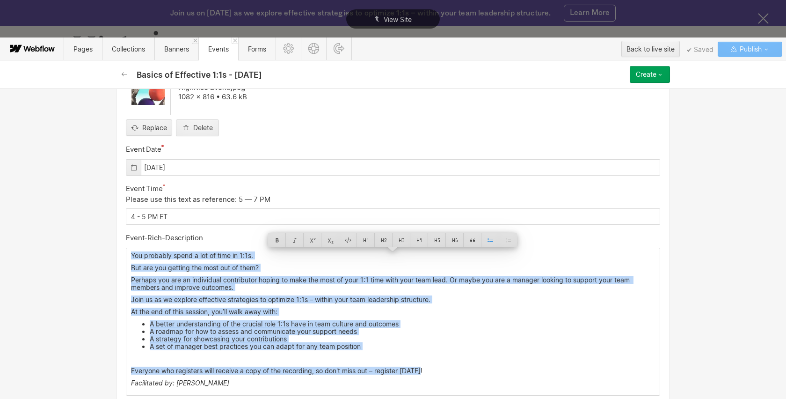
scroll to position [411, 0]
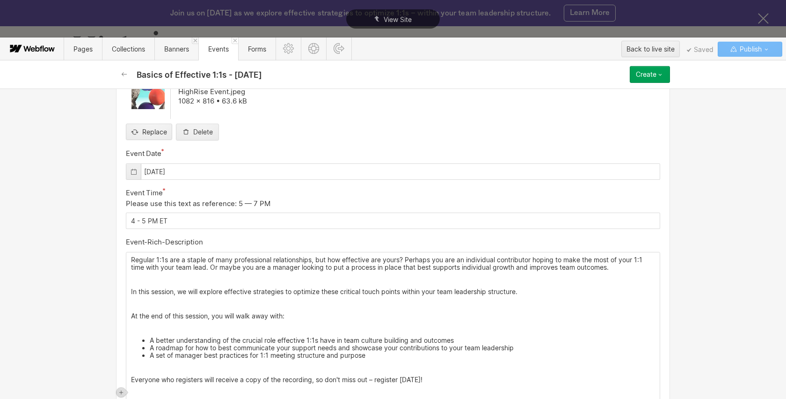
click at [145, 283] on div "Regular 1:1s are a staple of many professional relationships, but how effective…" at bounding box center [393, 334] width 534 height 164
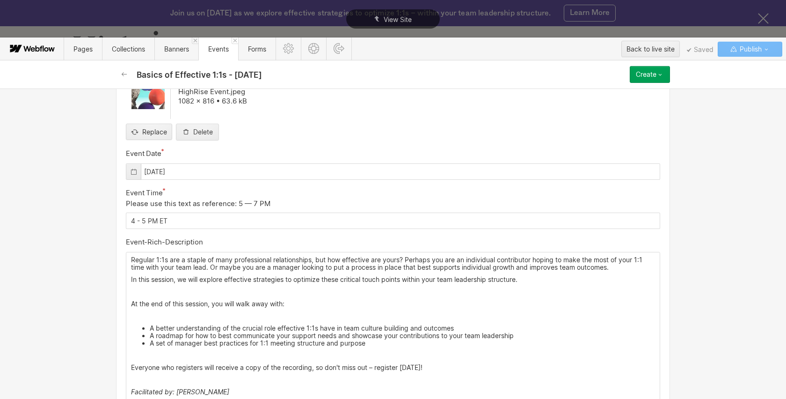
click at [133, 296] on div "Regular 1:1s are a staple of many professional relationships, but how effective…" at bounding box center [393, 328] width 534 height 152
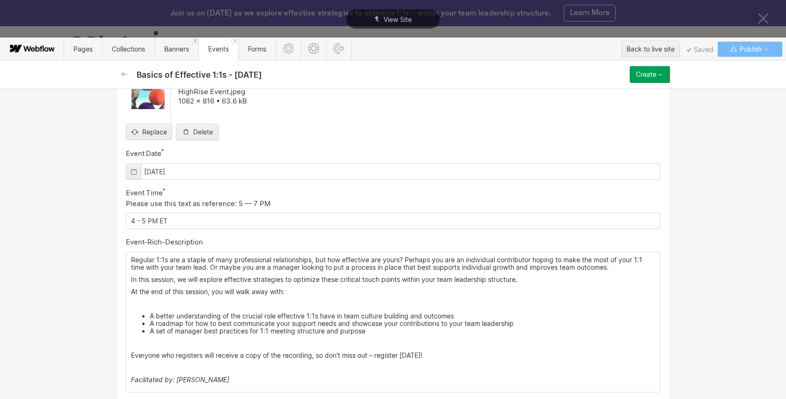
click at [132, 303] on p "‍" at bounding box center [393, 303] width 524 height 7
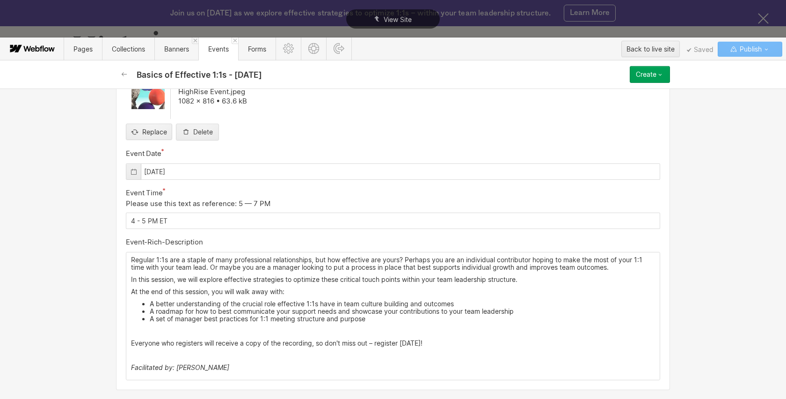
click at [140, 354] on p "‍" at bounding box center [393, 355] width 524 height 7
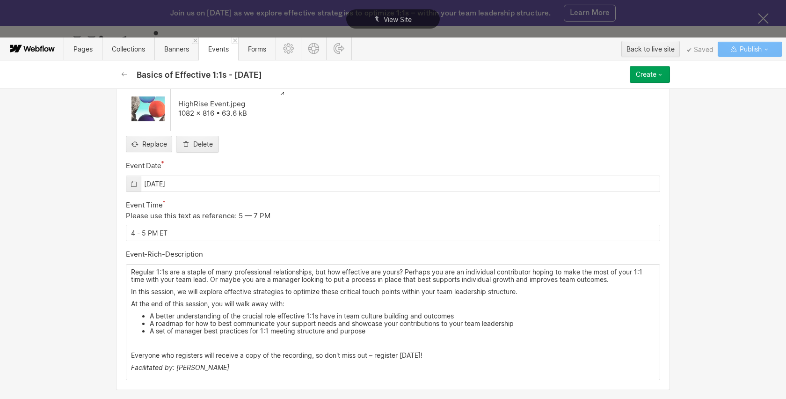
scroll to position [399, 0]
click at [662, 76] on icon "button" at bounding box center [660, 74] width 7 height 7
click at [653, 104] on div "Publish now" at bounding box center [623, 106] width 93 height 13
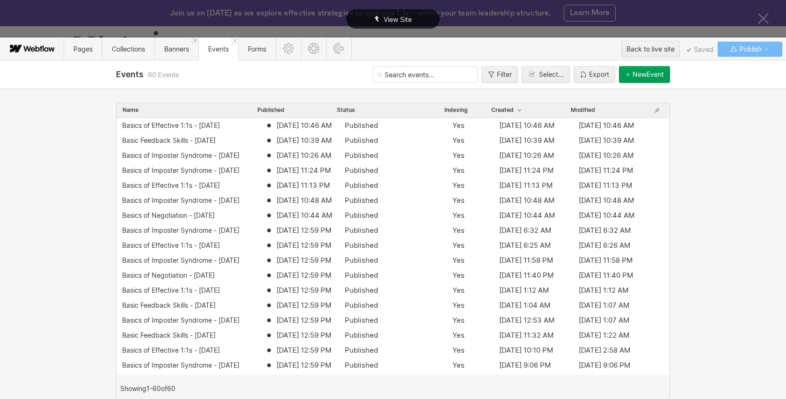
click at [769, 19] on div "View Site" at bounding box center [393, 19] width 786 height 38
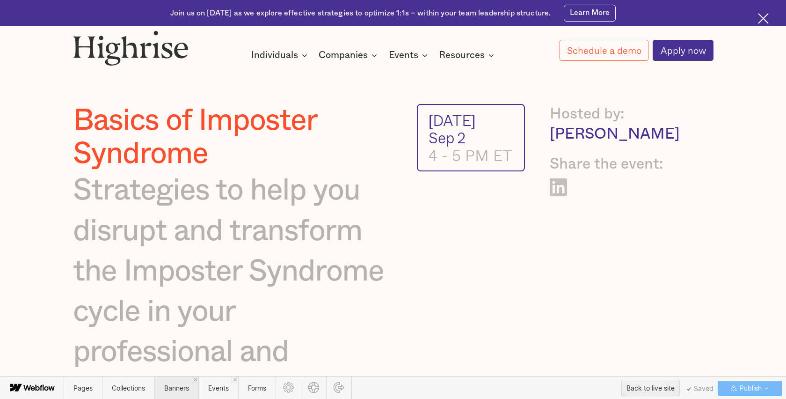
click at [176, 390] on span "Banners" at bounding box center [176, 388] width 25 height 8
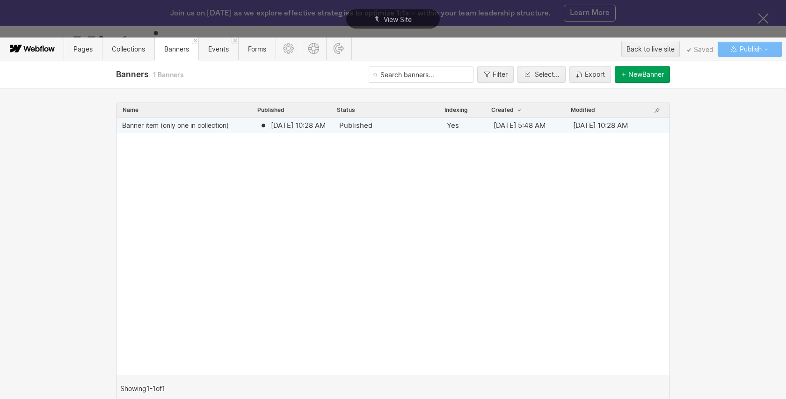
click at [223, 127] on div "Banner item (only one in collection)" at bounding box center [175, 125] width 107 height 7
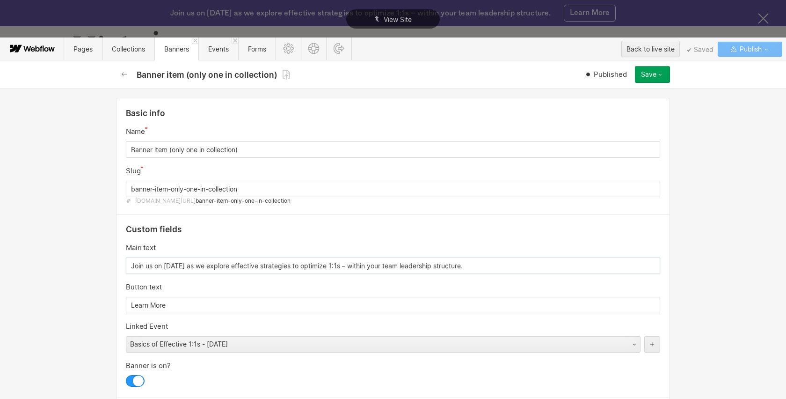
drag, startPoint x: 347, startPoint y: 266, endPoint x: 470, endPoint y: 265, distance: 122.7
click at [470, 265] on input "Join us on Aug 12th as we explore effective strategies to optimize 1:1s – withi…" at bounding box center [393, 265] width 535 height 16
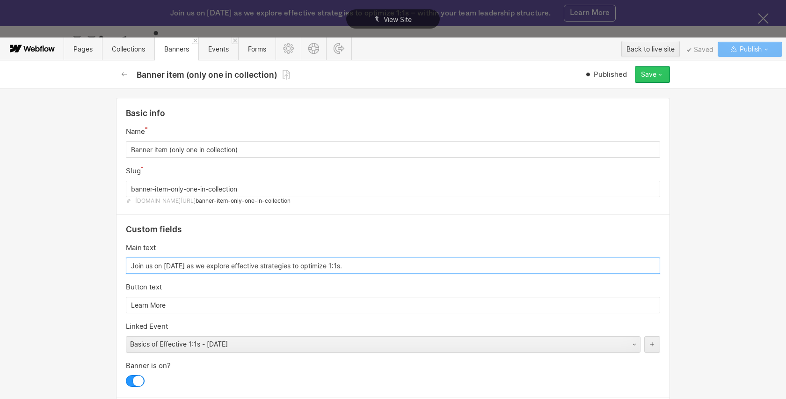
type input "Join us on Aug 12th as we explore effective strategies to optimize 1:1s."
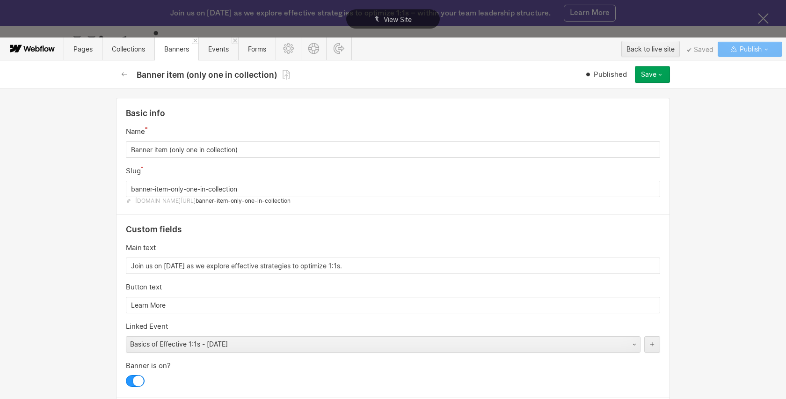
click at [659, 77] on icon "button" at bounding box center [660, 74] width 7 height 7
click at [642, 103] on div "Republish" at bounding box center [623, 106] width 93 height 13
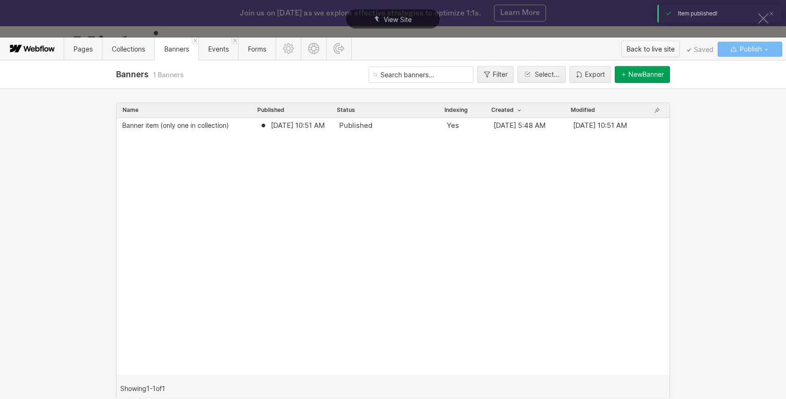
click at [638, 46] on div "Back to live site" at bounding box center [651, 49] width 48 height 14
